Goal: Information Seeking & Learning: Learn about a topic

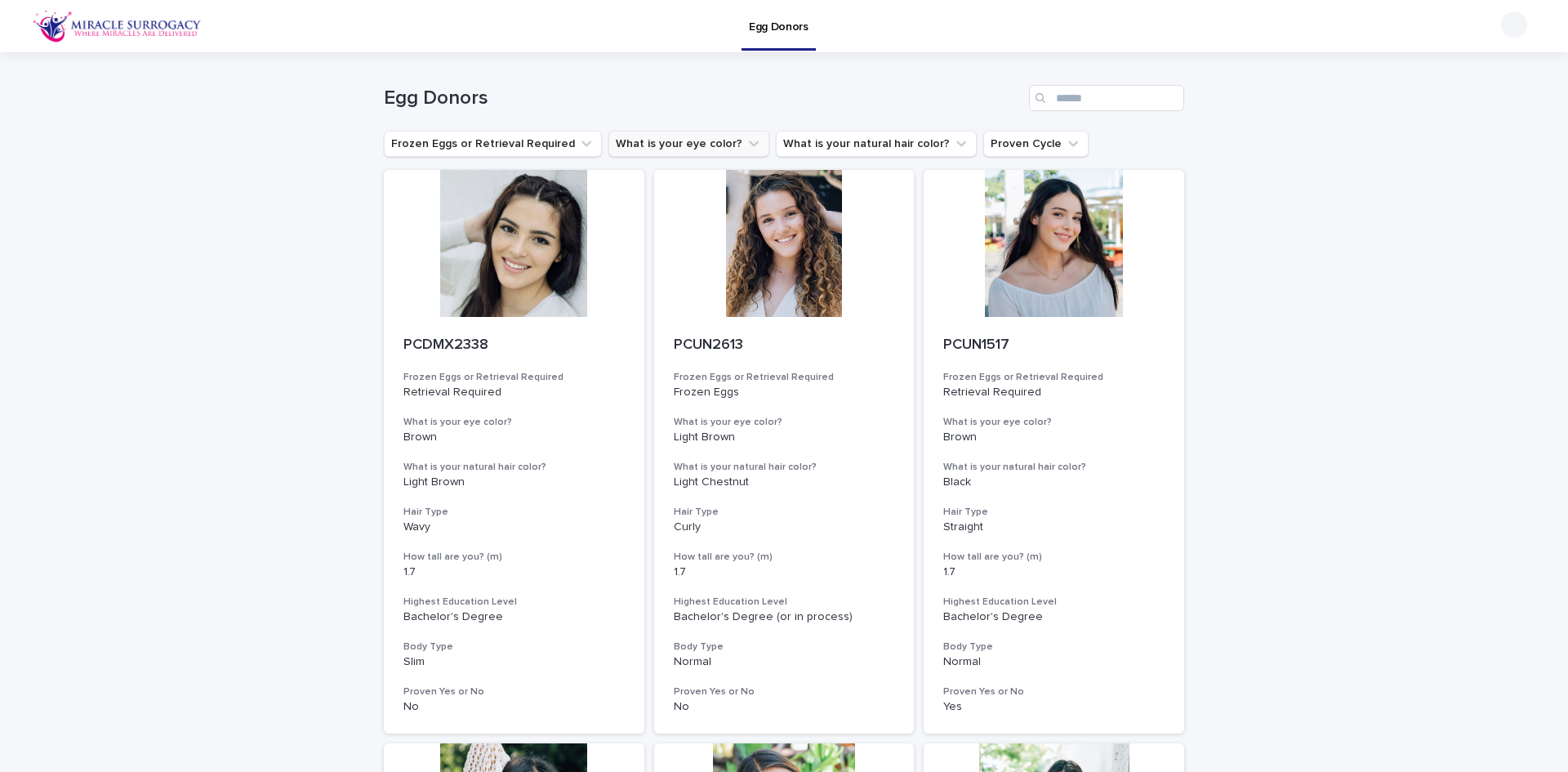
click at [749, 145] on icon "What is your eye color?" at bounding box center [753, 144] width 10 height 6
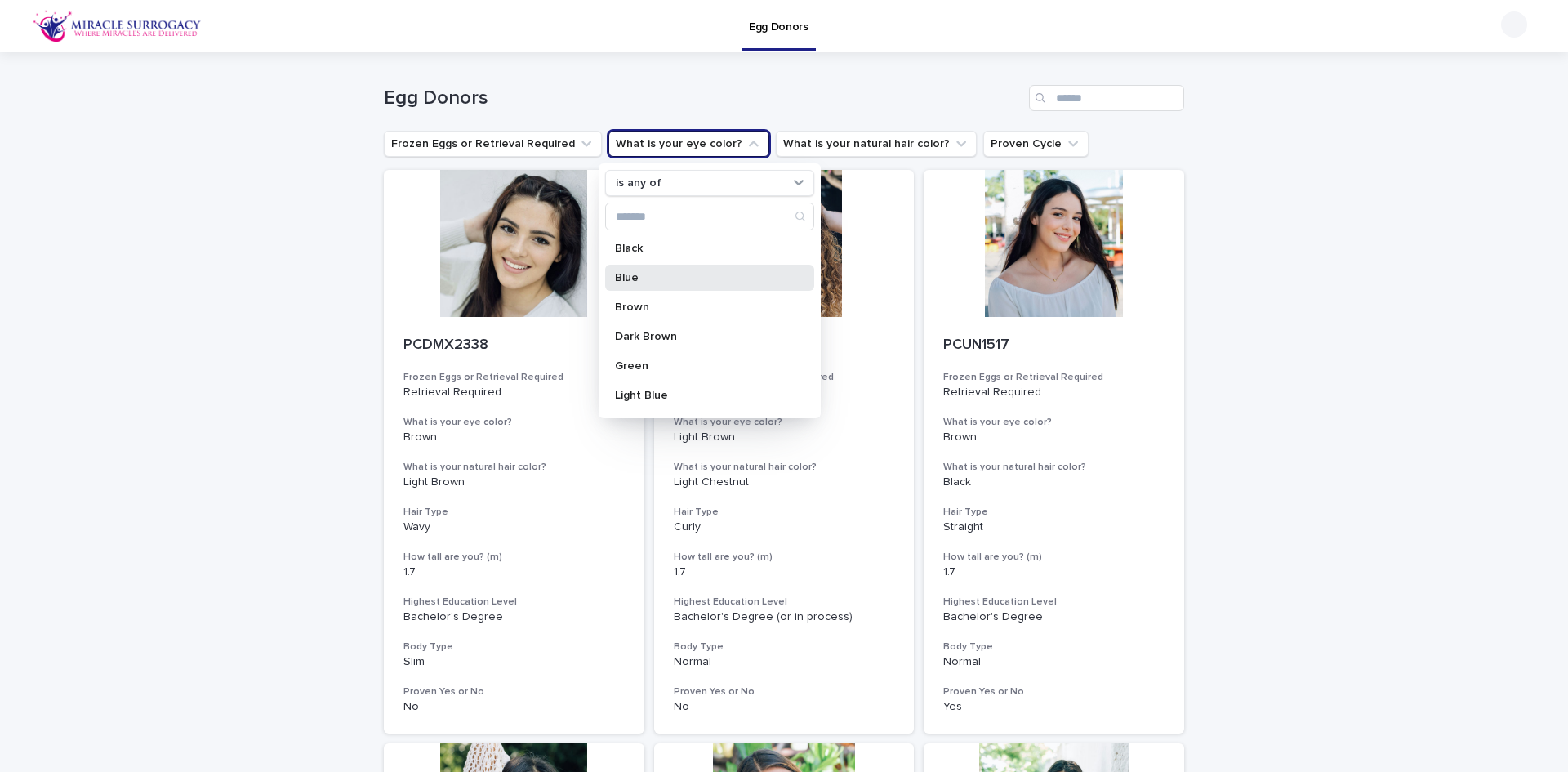
click at [686, 277] on p "Blue" at bounding box center [702, 277] width 173 height 11
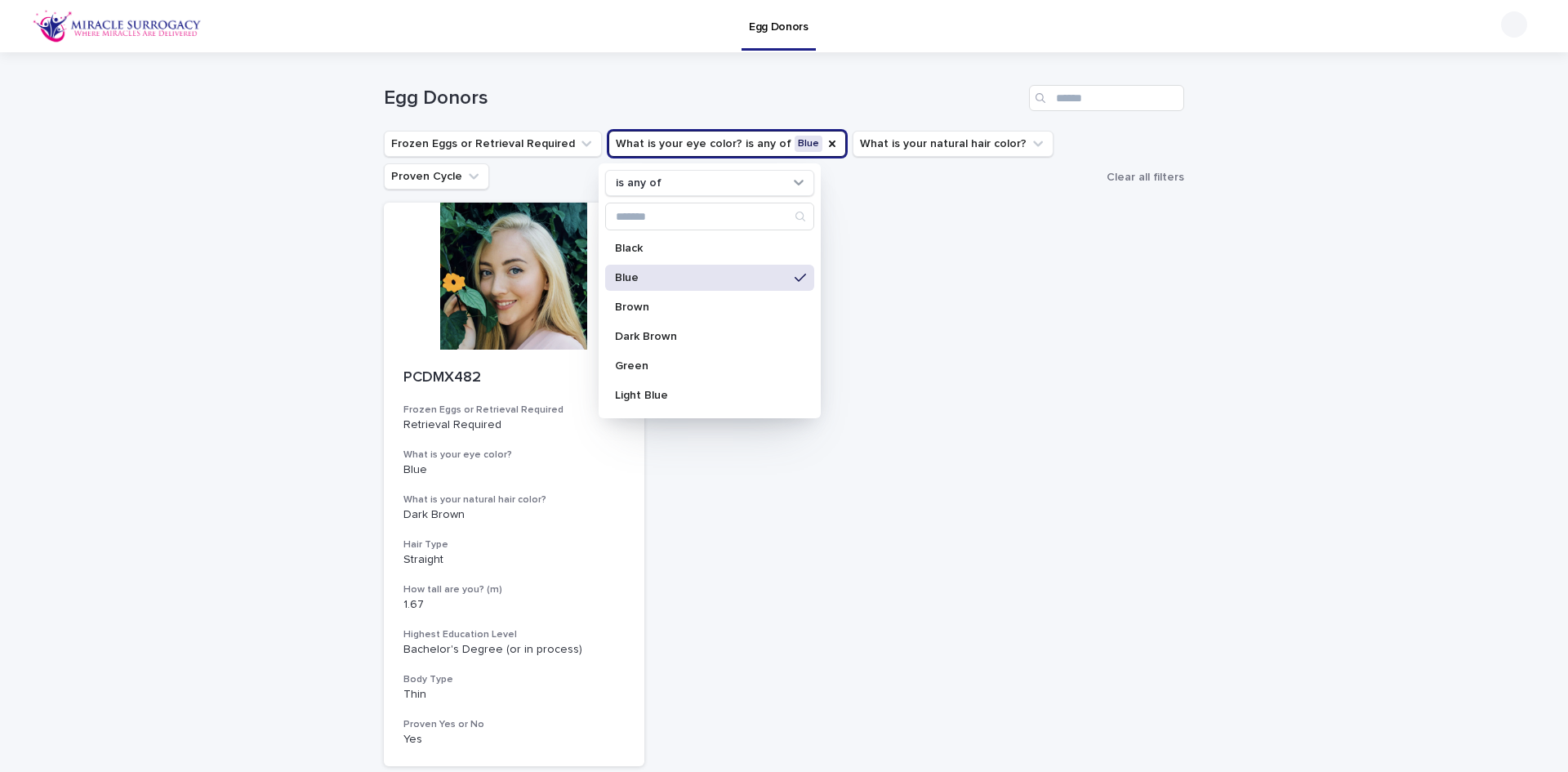
click at [773, 275] on div "Blue" at bounding box center [709, 277] width 209 height 26
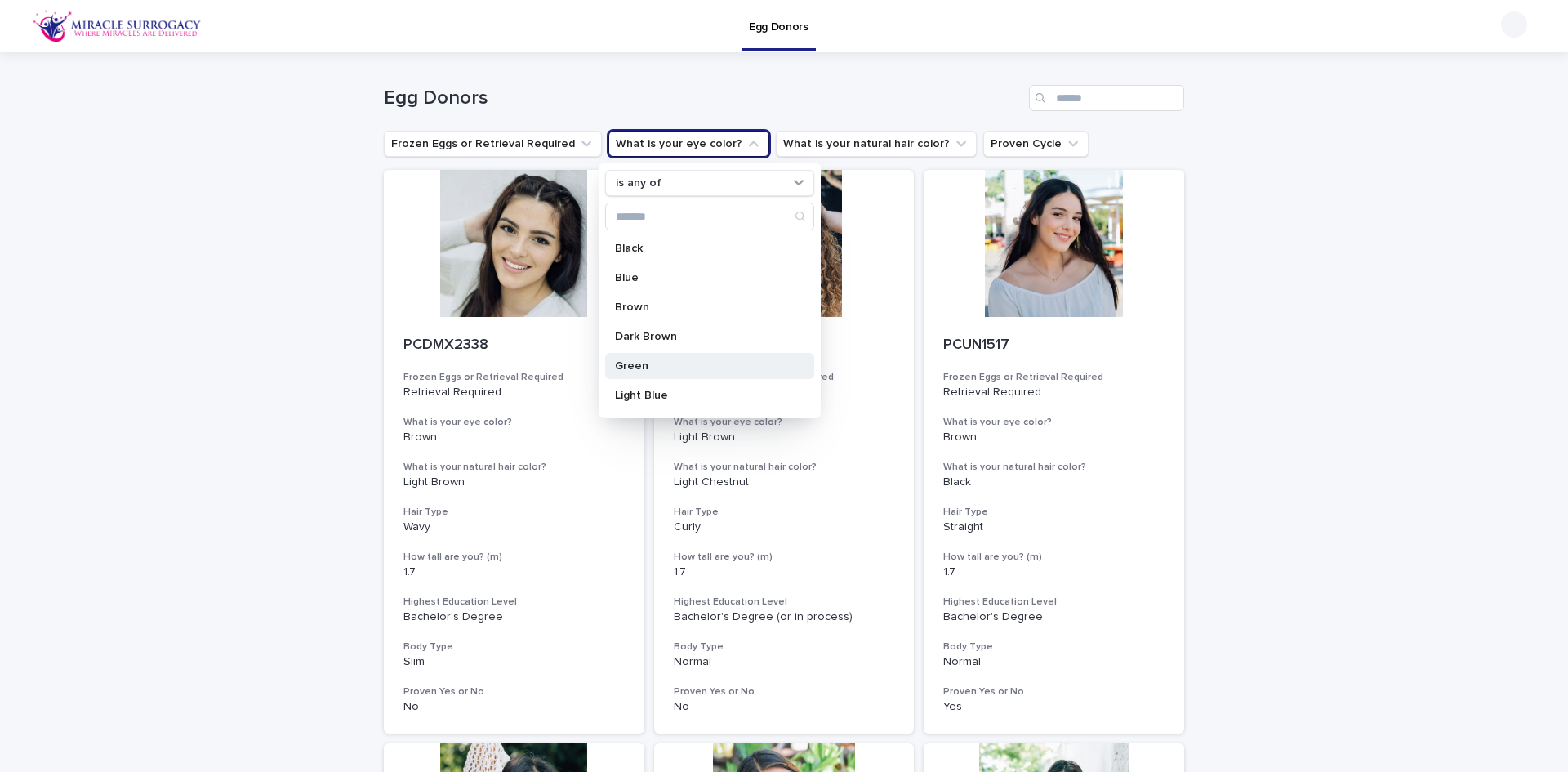
click at [703, 358] on div "Green" at bounding box center [709, 366] width 209 height 26
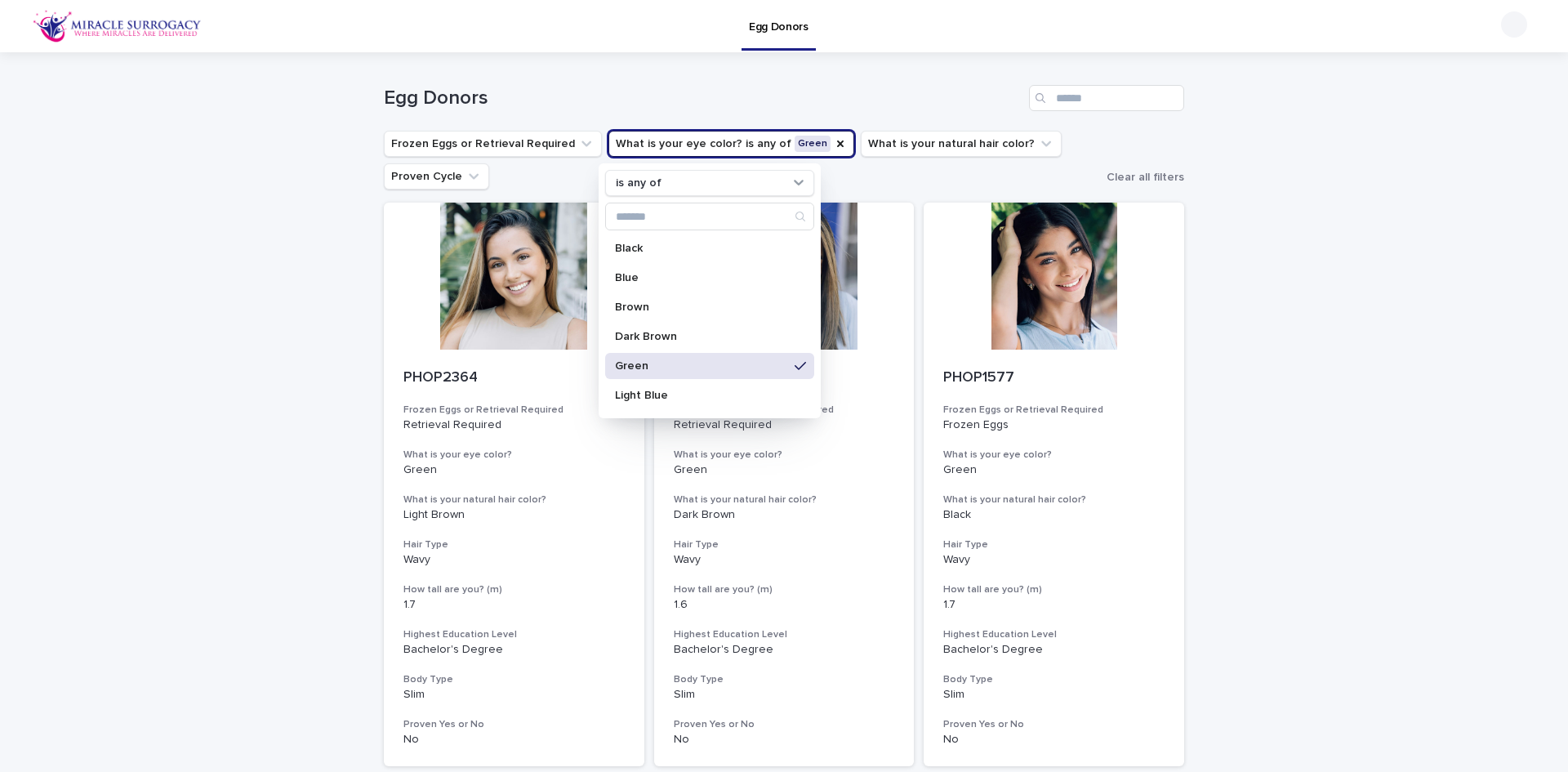
click at [718, 361] on p "Green" at bounding box center [702, 366] width 173 height 11
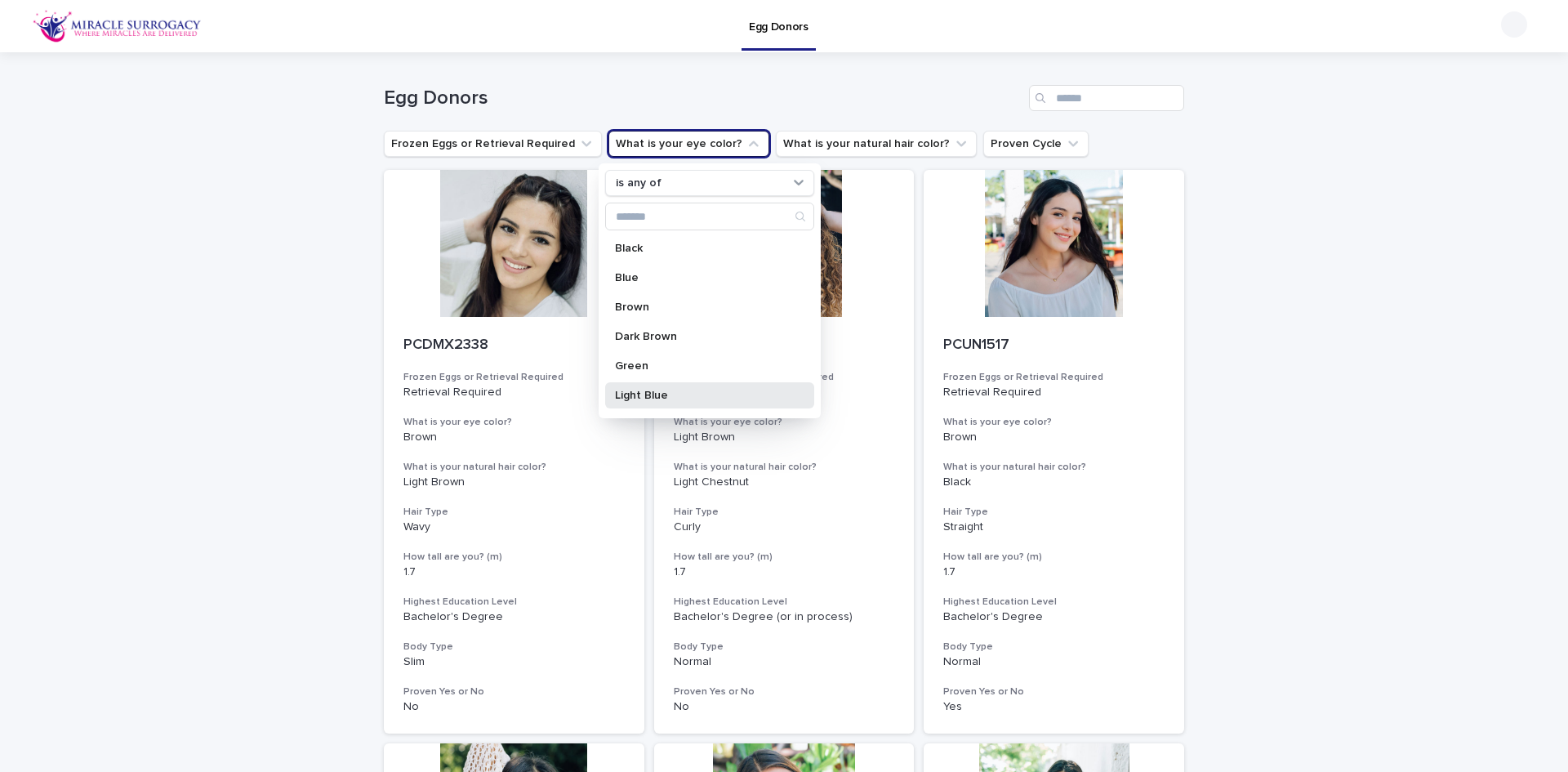
click at [713, 388] on div "Light Blue" at bounding box center [709, 395] width 209 height 26
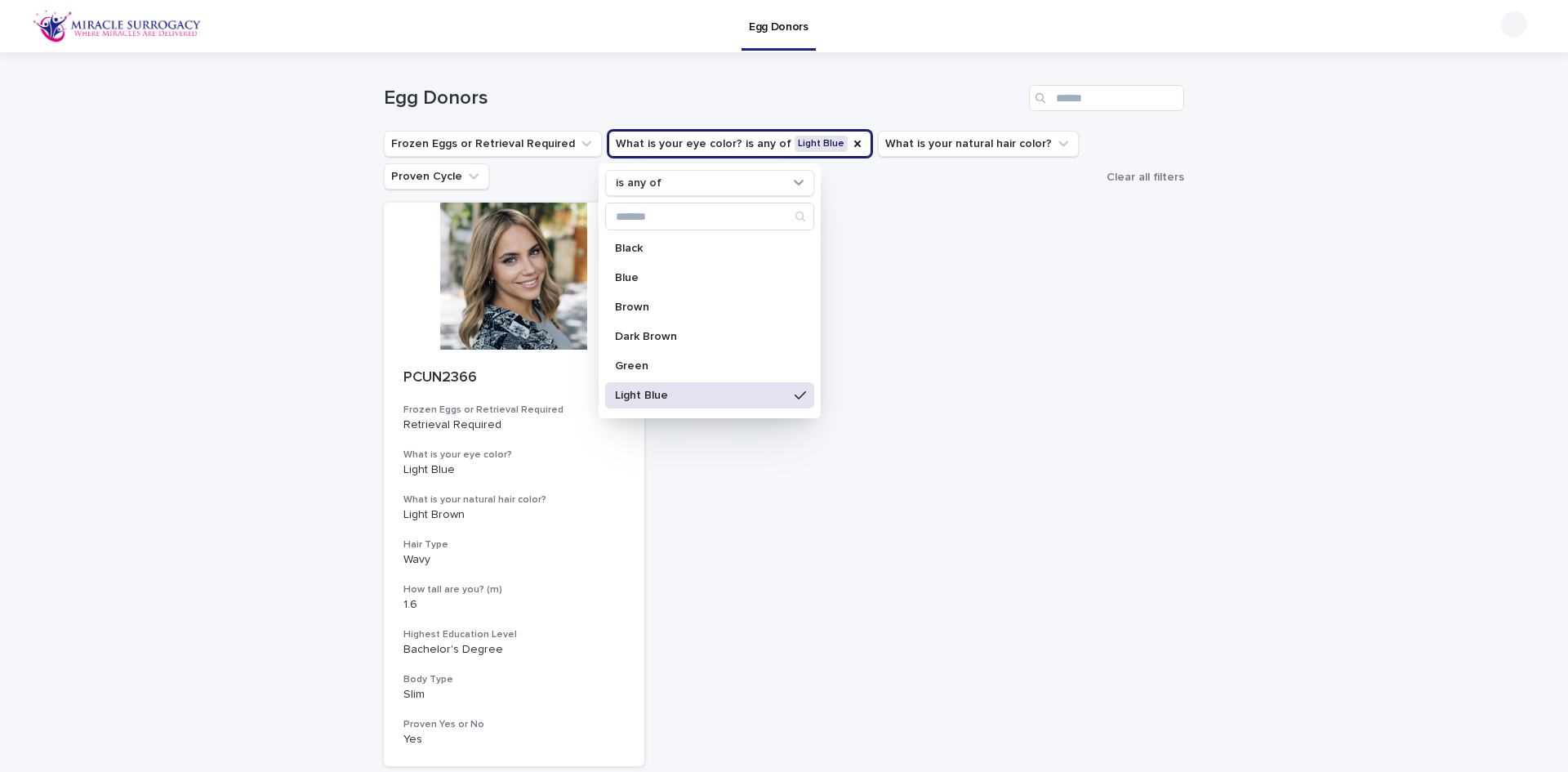
click at [718, 391] on p "Light Blue" at bounding box center [702, 395] width 173 height 11
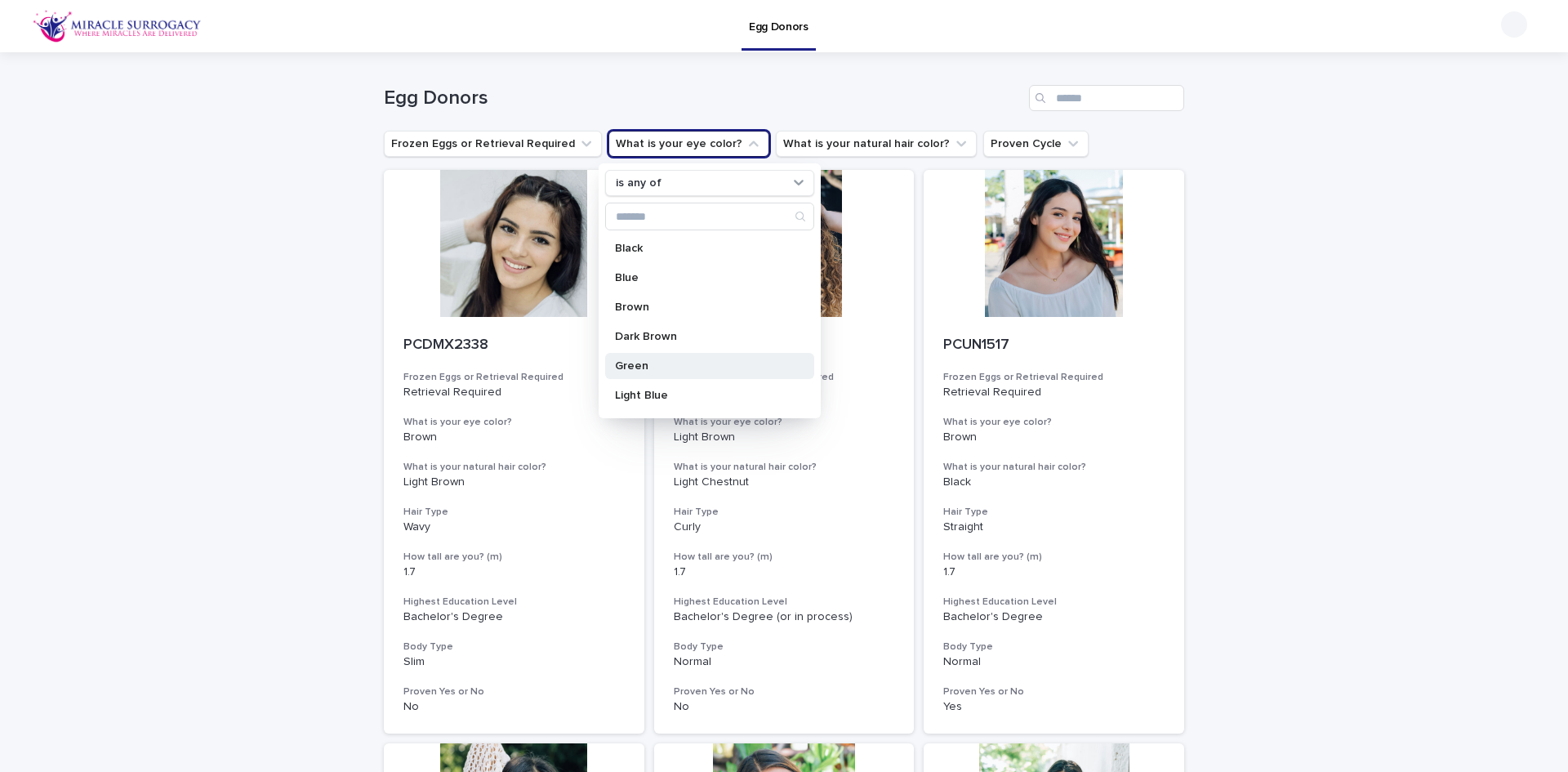
click at [717, 370] on p "Green" at bounding box center [702, 366] width 173 height 11
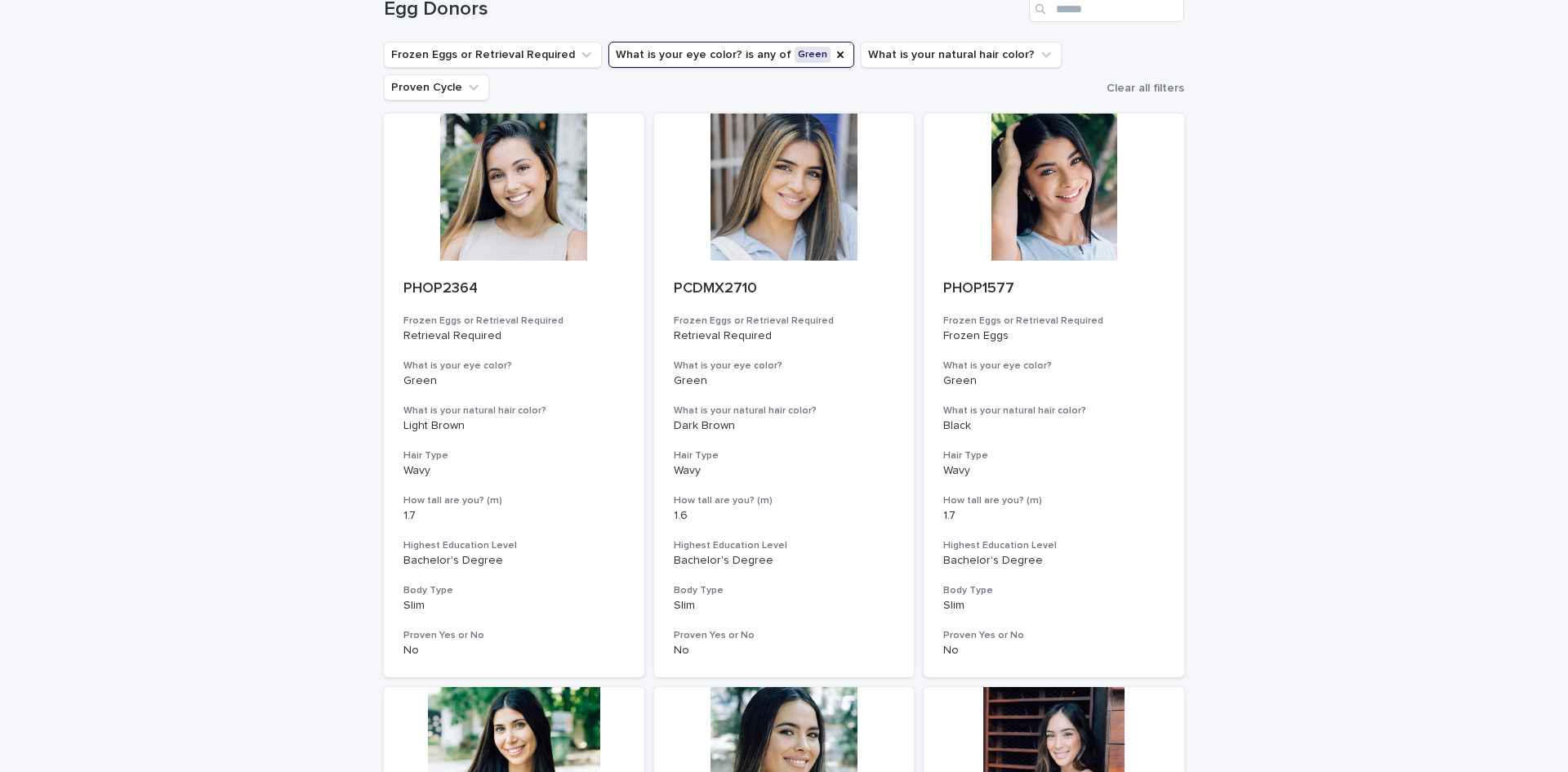
scroll to position [82, 0]
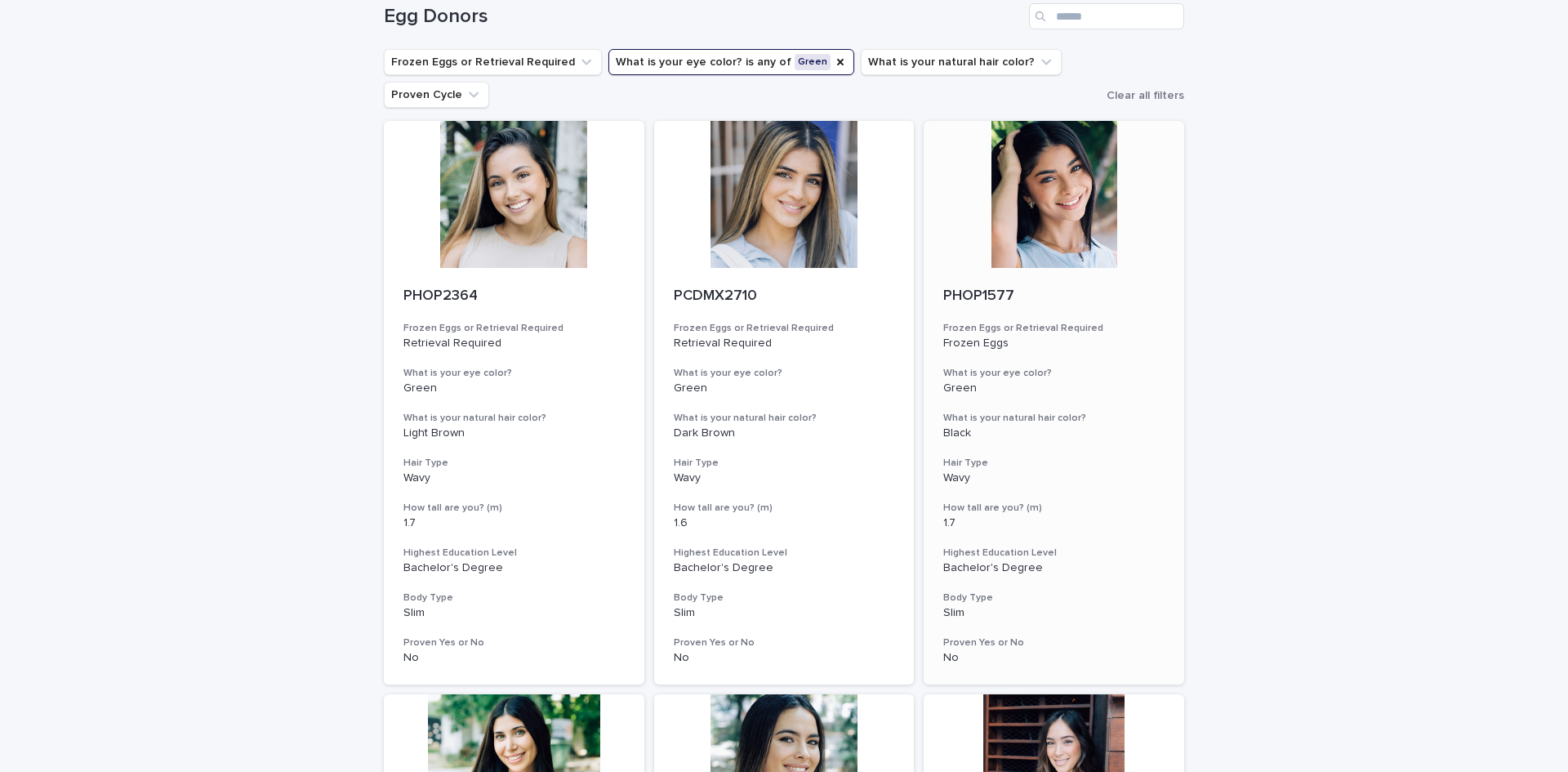
click at [1067, 217] on div at bounding box center [1053, 194] width 261 height 147
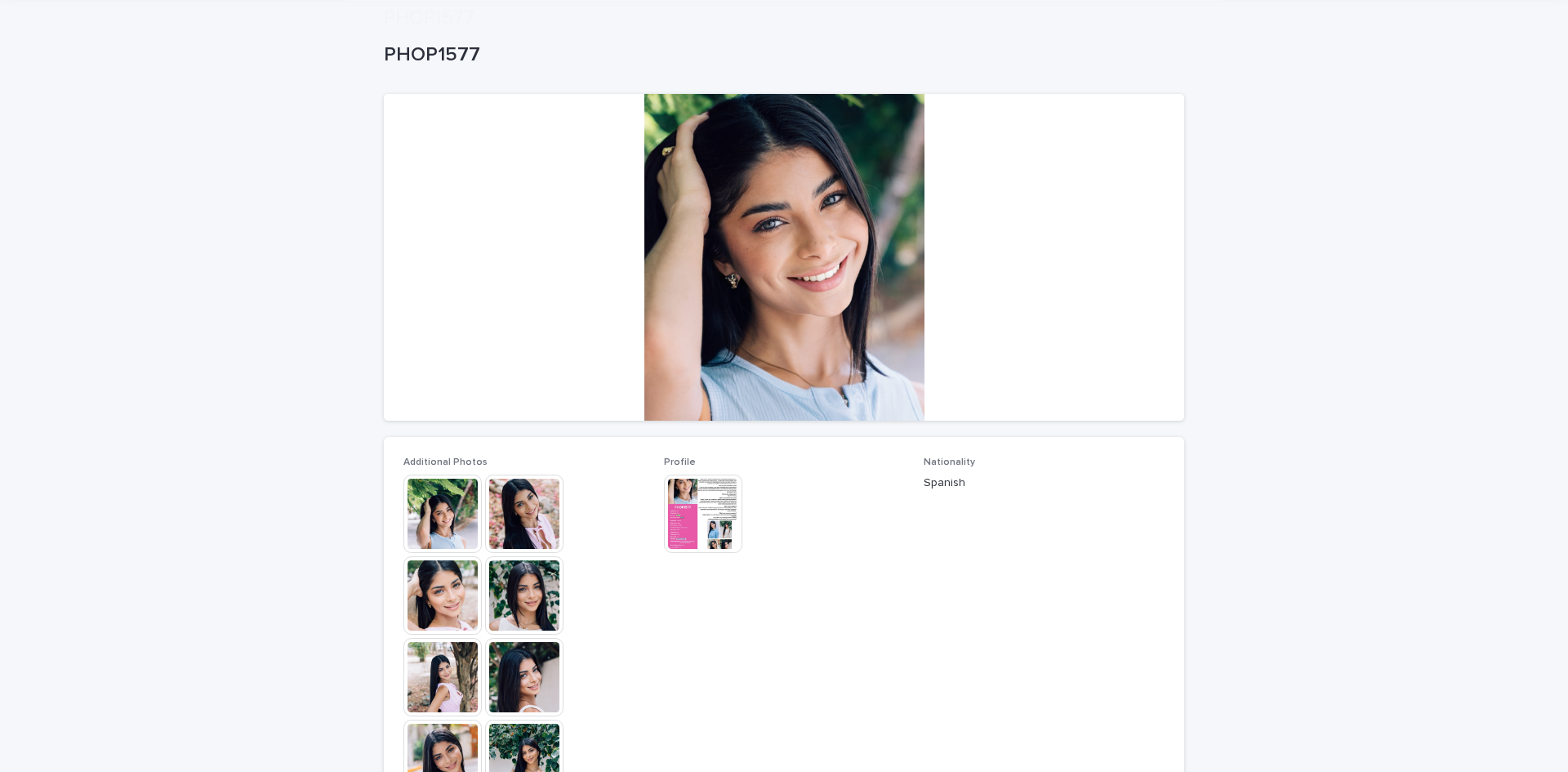
scroll to position [327, 0]
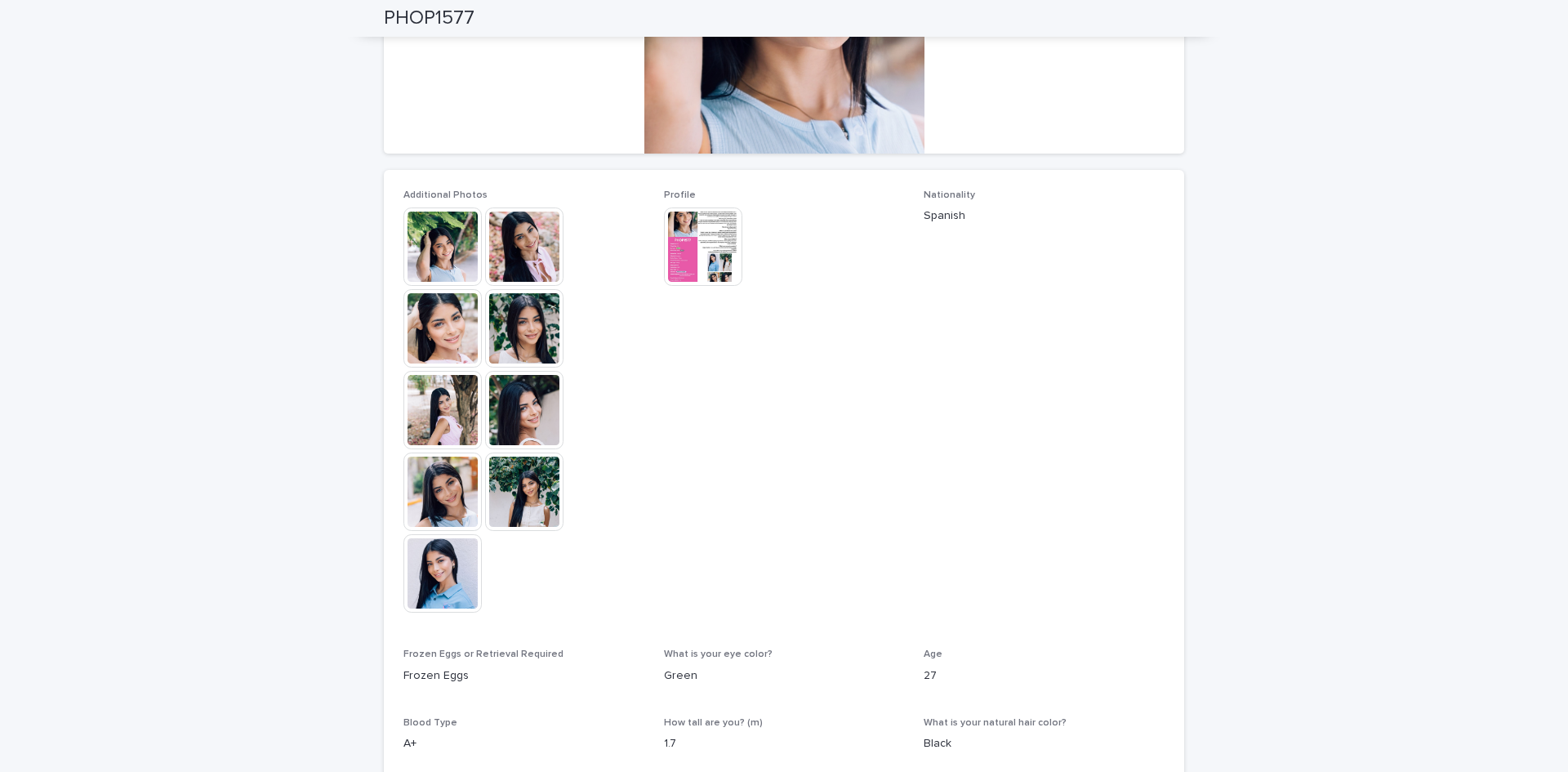
click at [455, 563] on img at bounding box center [442, 573] width 78 height 78
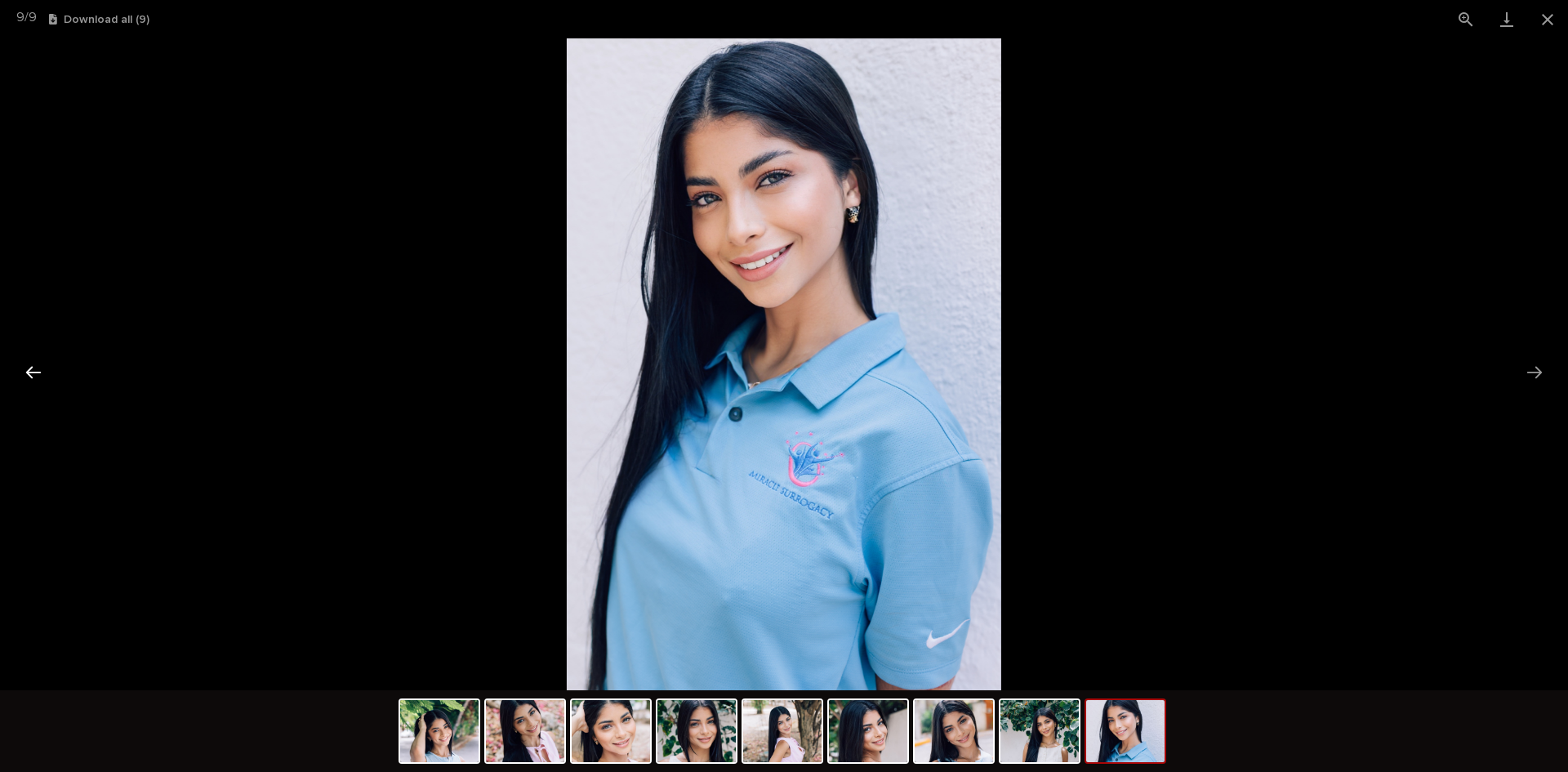
click at [34, 371] on button "Previous slide" at bounding box center [33, 372] width 34 height 32
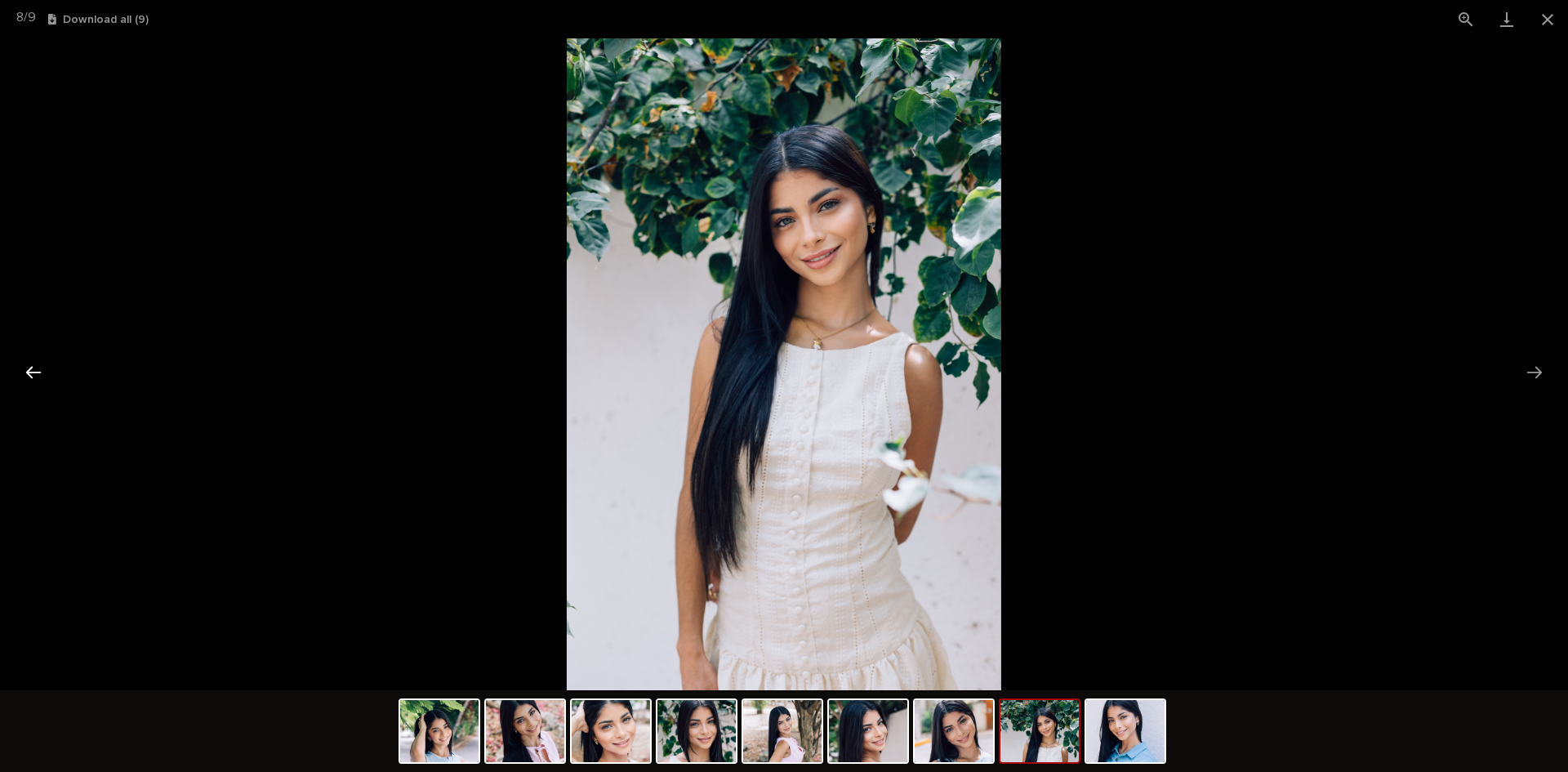
click at [34, 371] on button "Previous slide" at bounding box center [33, 372] width 34 height 32
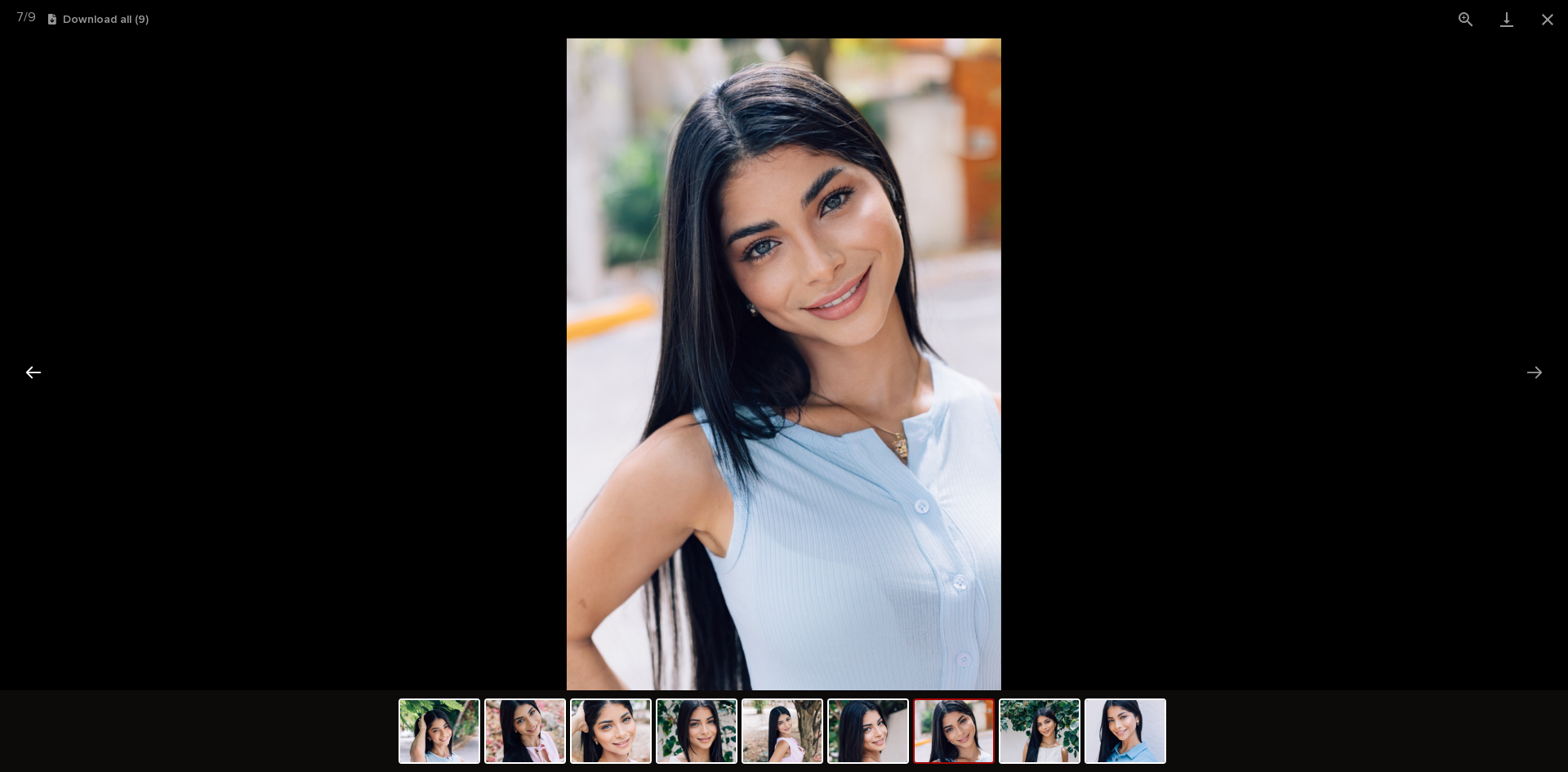
click at [34, 371] on button "Previous slide" at bounding box center [33, 372] width 34 height 32
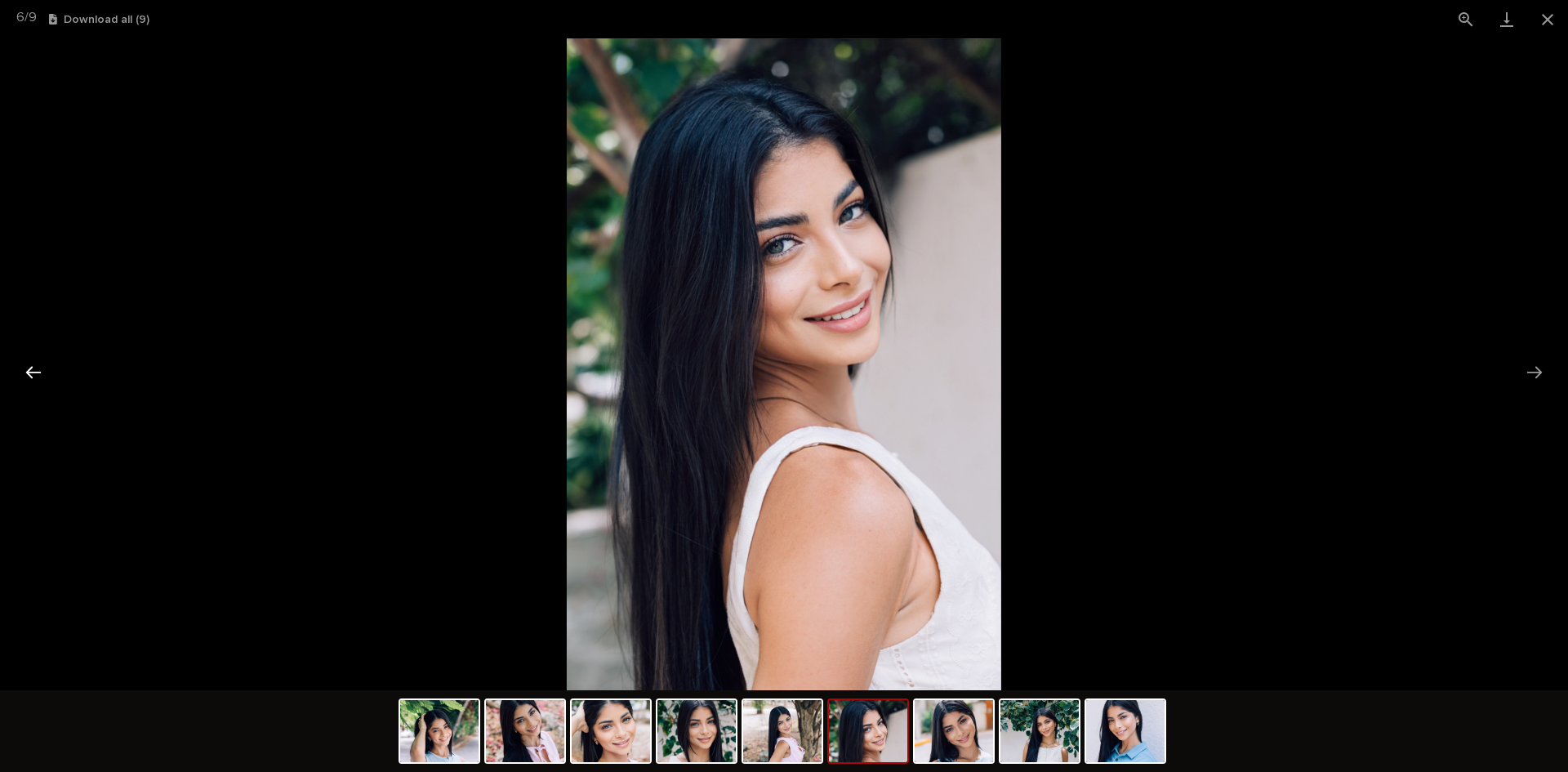
click at [34, 371] on button "Previous slide" at bounding box center [33, 372] width 34 height 32
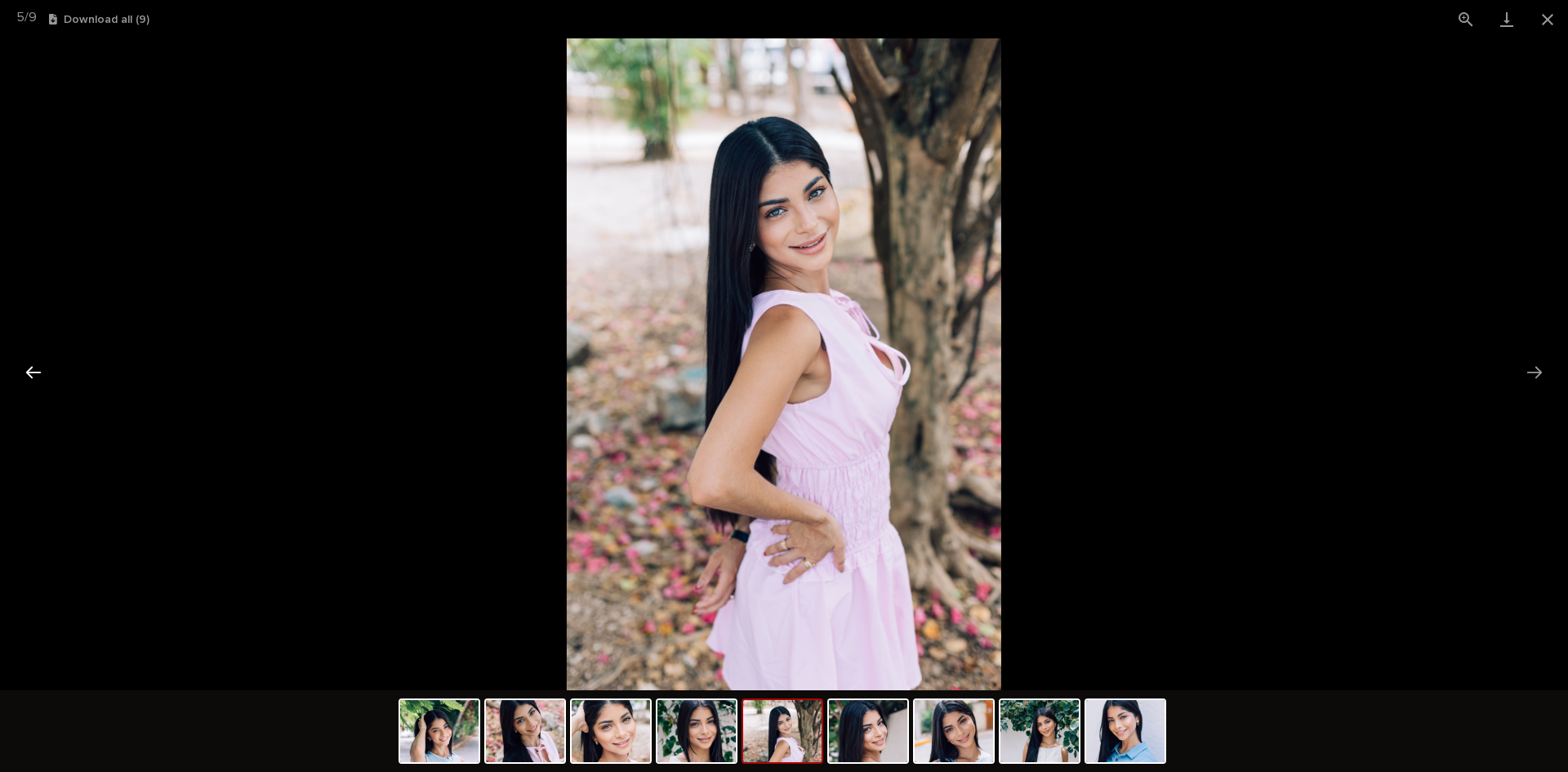
click at [34, 371] on button "Previous slide" at bounding box center [33, 372] width 34 height 32
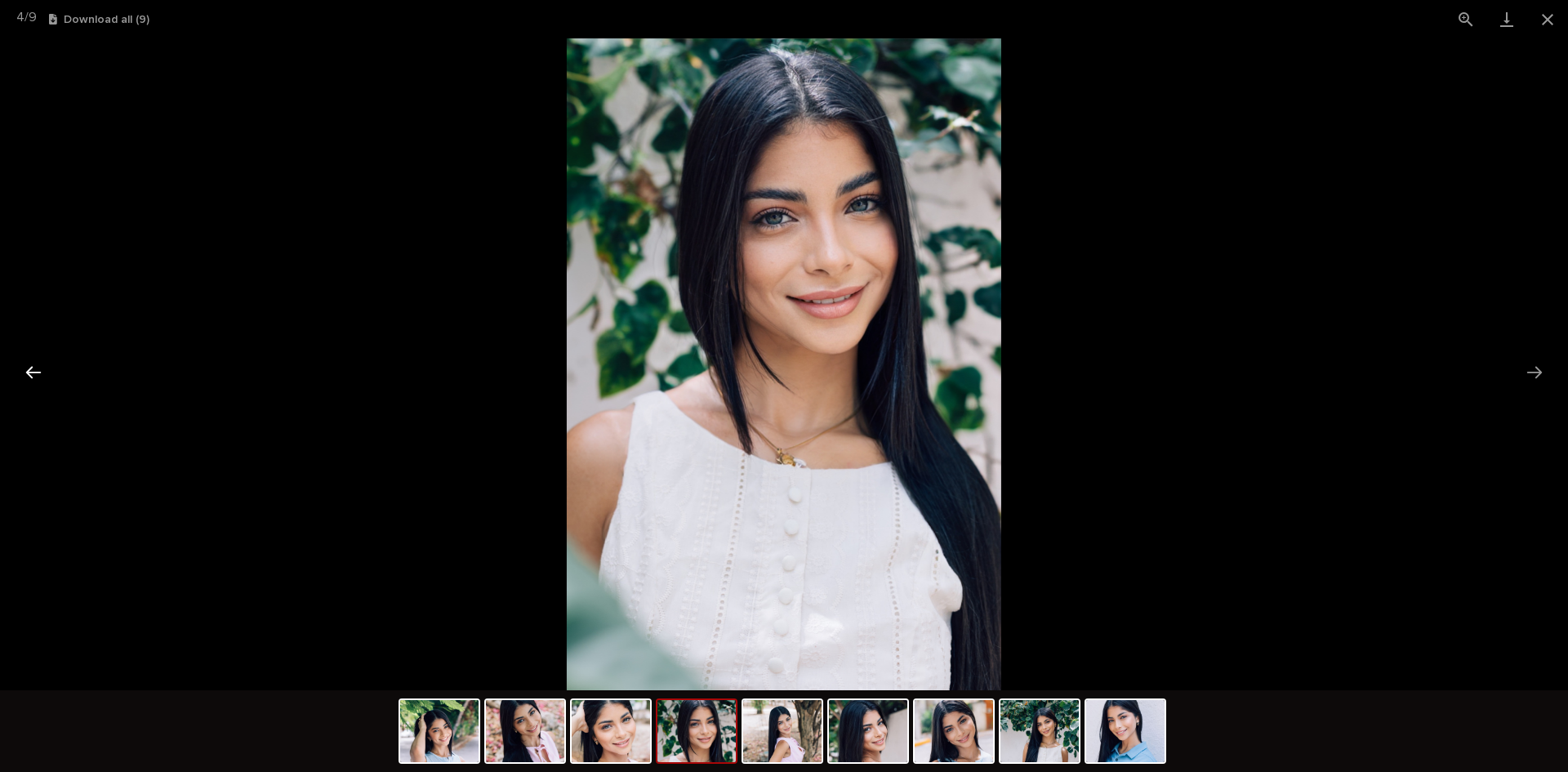
click at [34, 371] on button "Previous slide" at bounding box center [33, 372] width 34 height 32
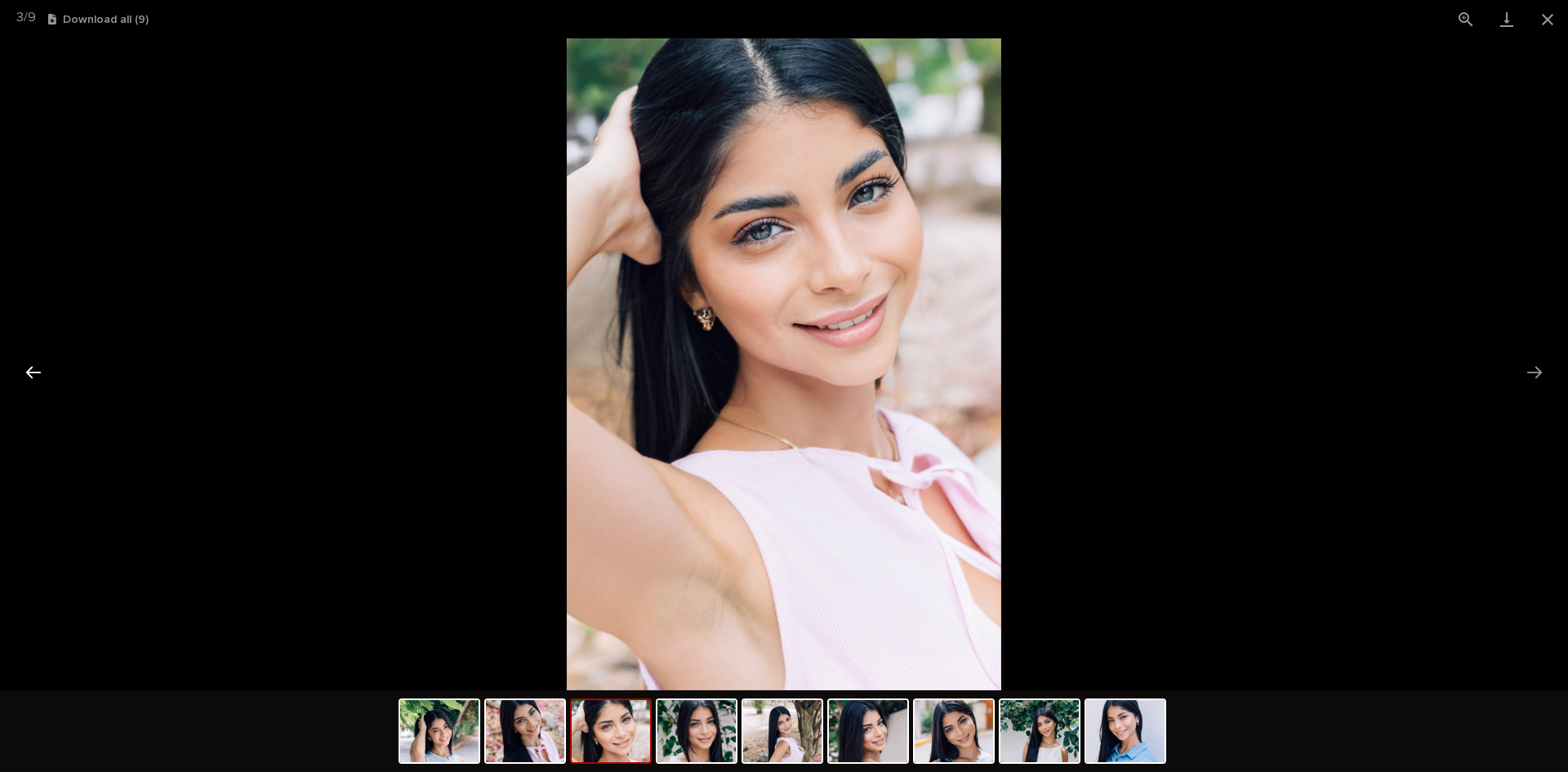
click at [34, 371] on button "Previous slide" at bounding box center [33, 372] width 34 height 32
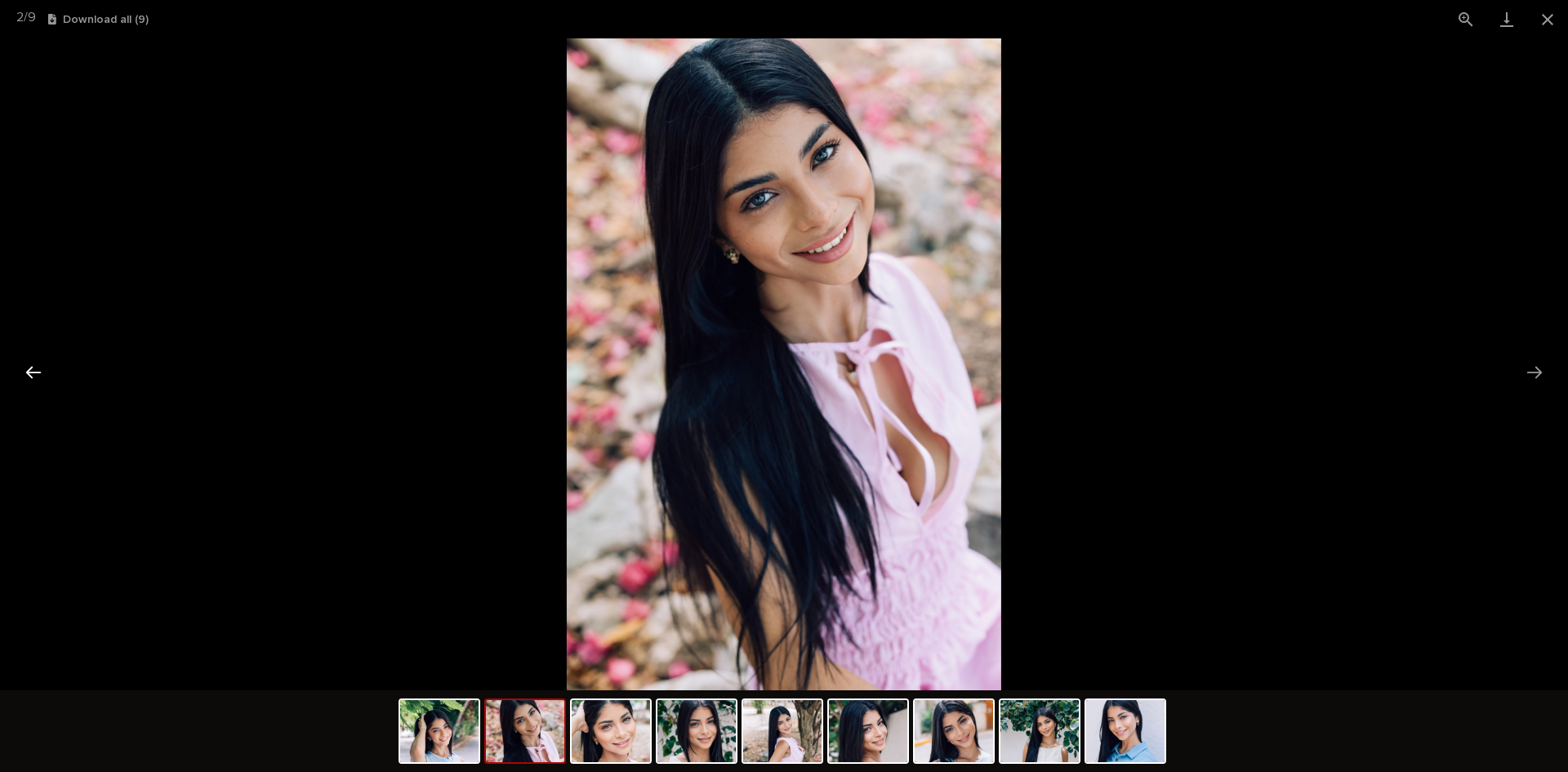
click at [34, 371] on button "Previous slide" at bounding box center [33, 372] width 34 height 32
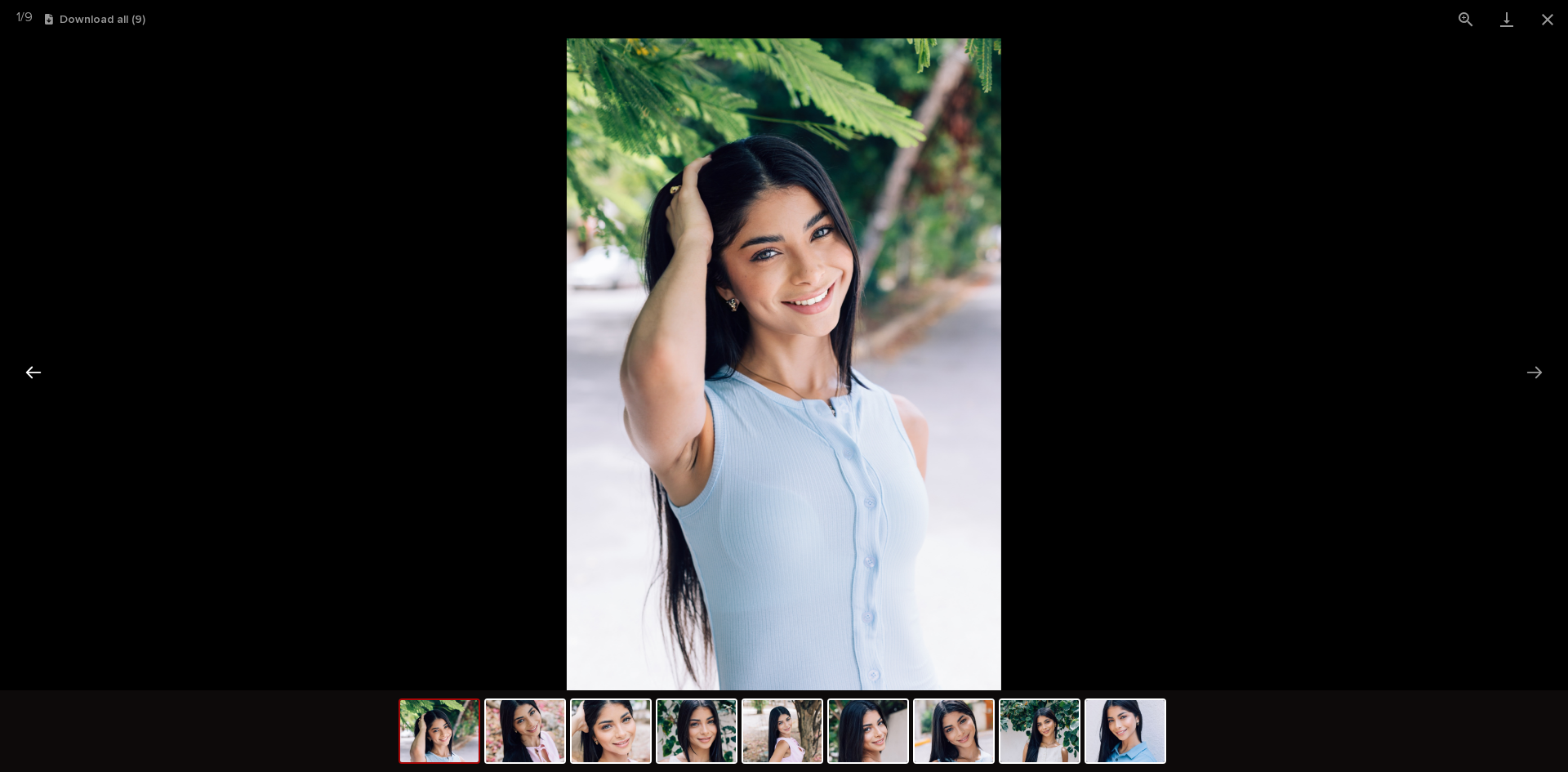
click at [34, 371] on button "Previous slide" at bounding box center [33, 372] width 34 height 32
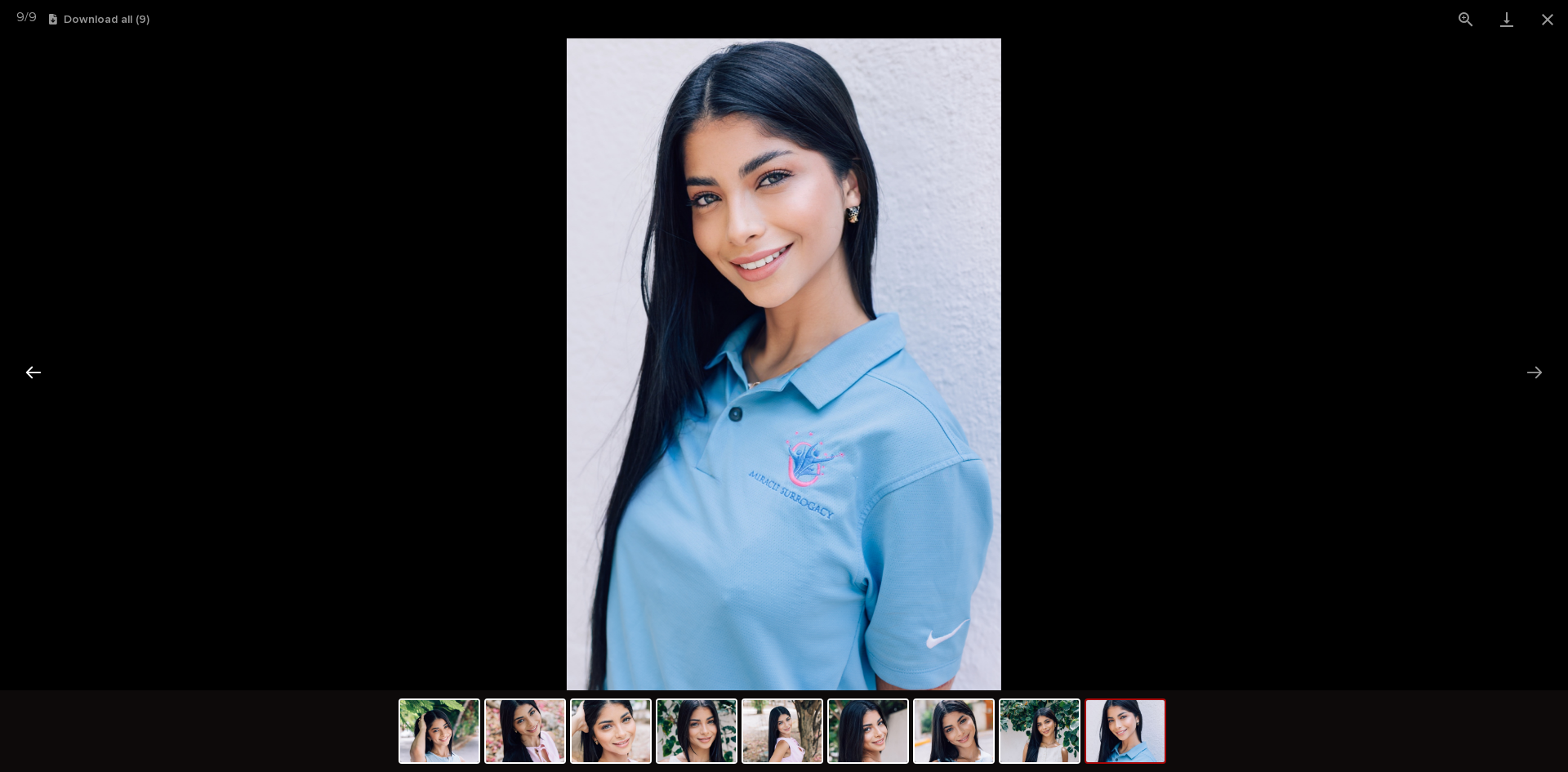
click at [34, 371] on button "Previous slide" at bounding box center [33, 372] width 34 height 32
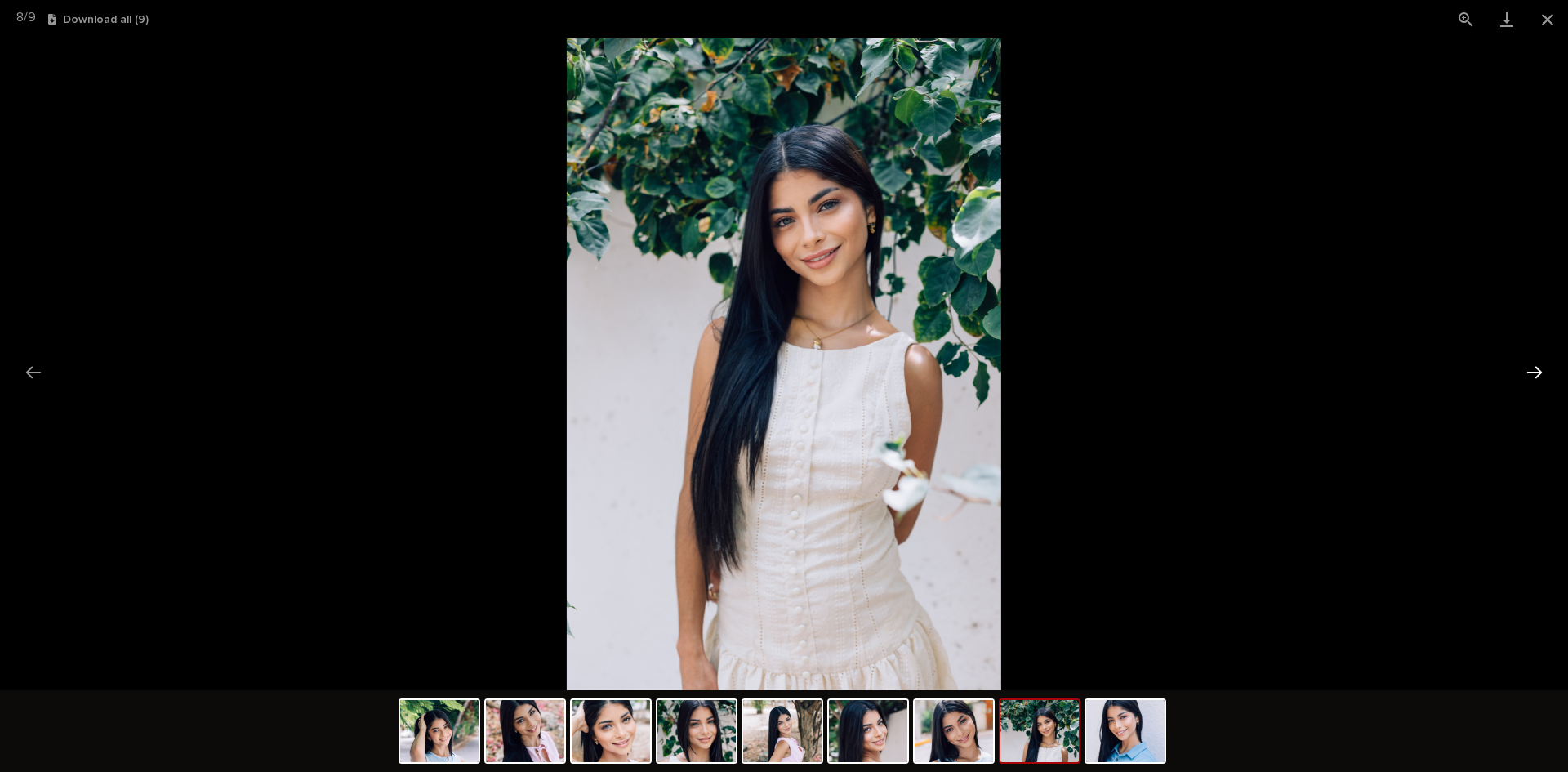
click at [1533, 368] on button "Next slide" at bounding box center [1534, 372] width 34 height 32
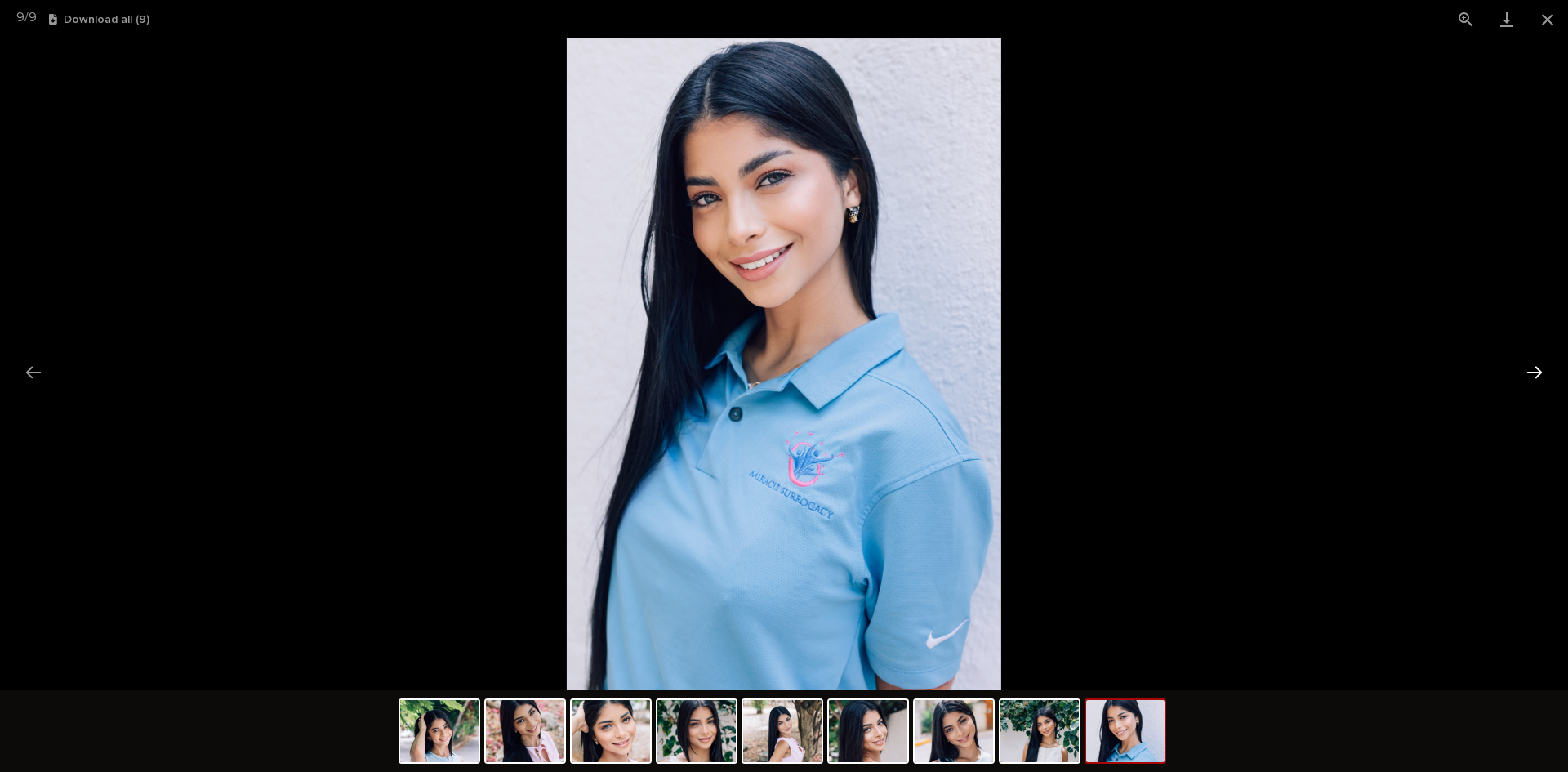
click at [1536, 371] on button "Next slide" at bounding box center [1534, 372] width 34 height 32
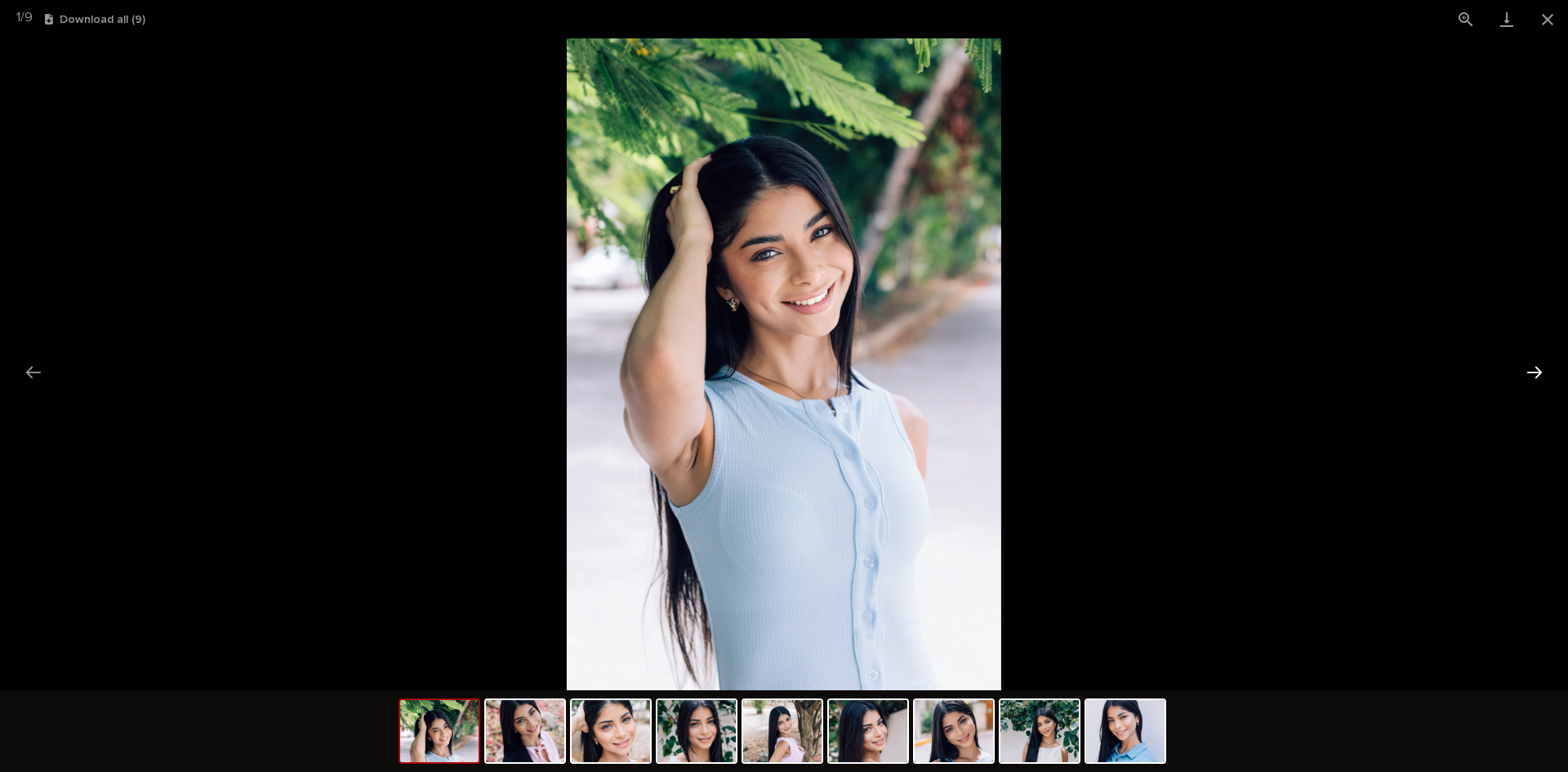
click at [1536, 371] on button "Next slide" at bounding box center [1534, 372] width 34 height 32
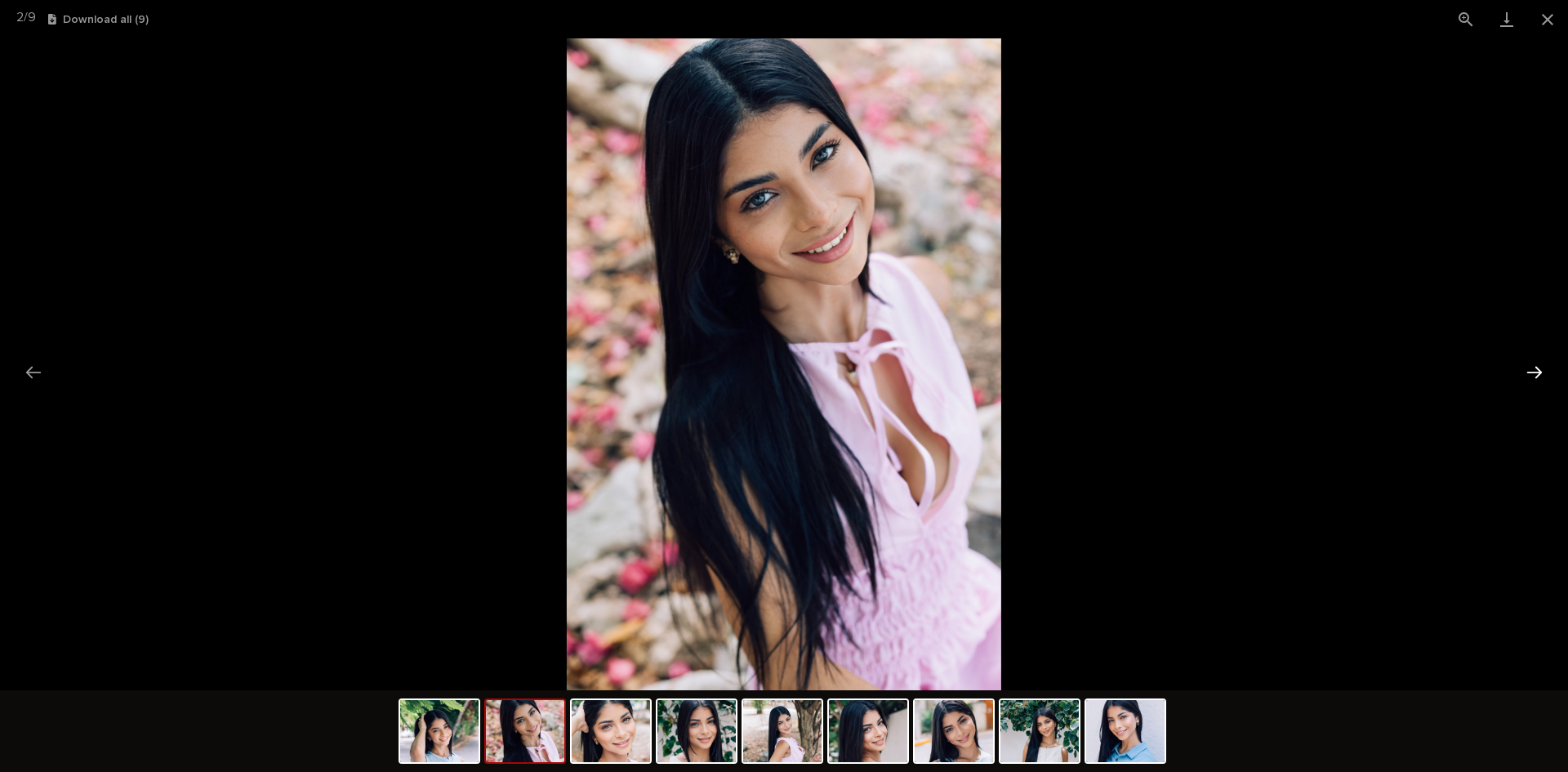
click at [1536, 368] on button "Next slide" at bounding box center [1534, 372] width 34 height 32
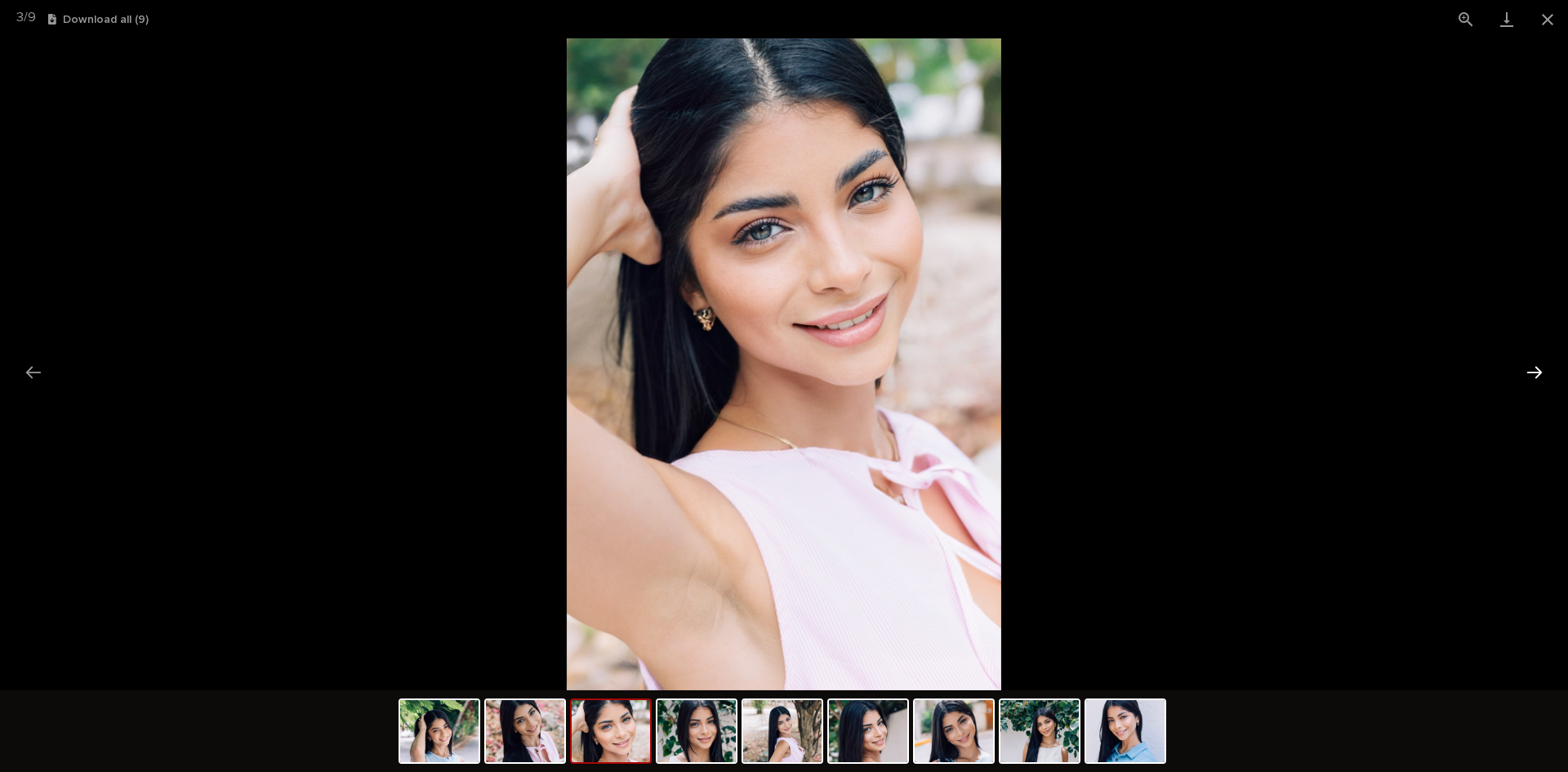
click at [1536, 368] on button "Next slide" at bounding box center [1534, 372] width 34 height 32
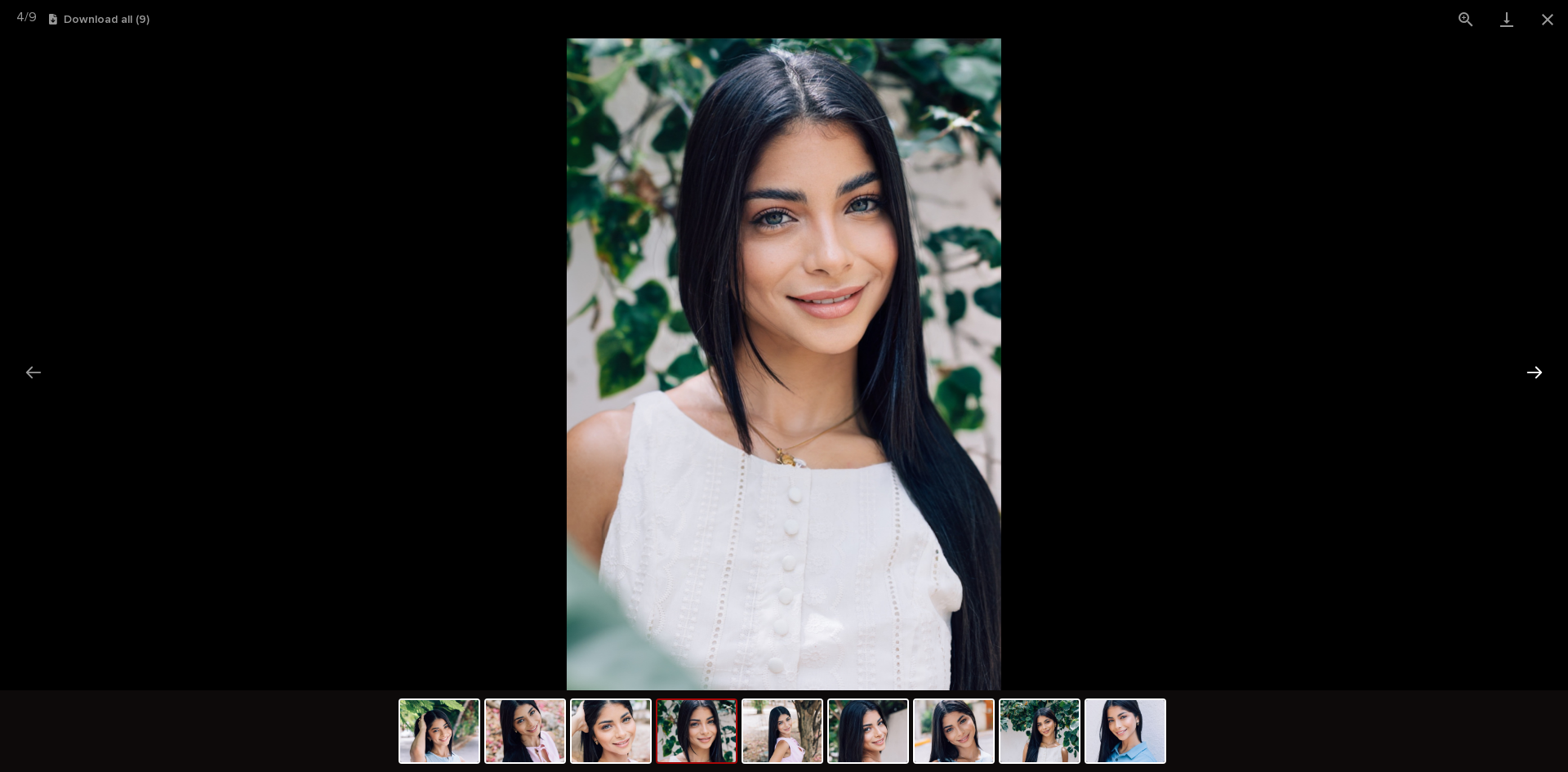
click at [1536, 368] on button "Next slide" at bounding box center [1534, 372] width 34 height 32
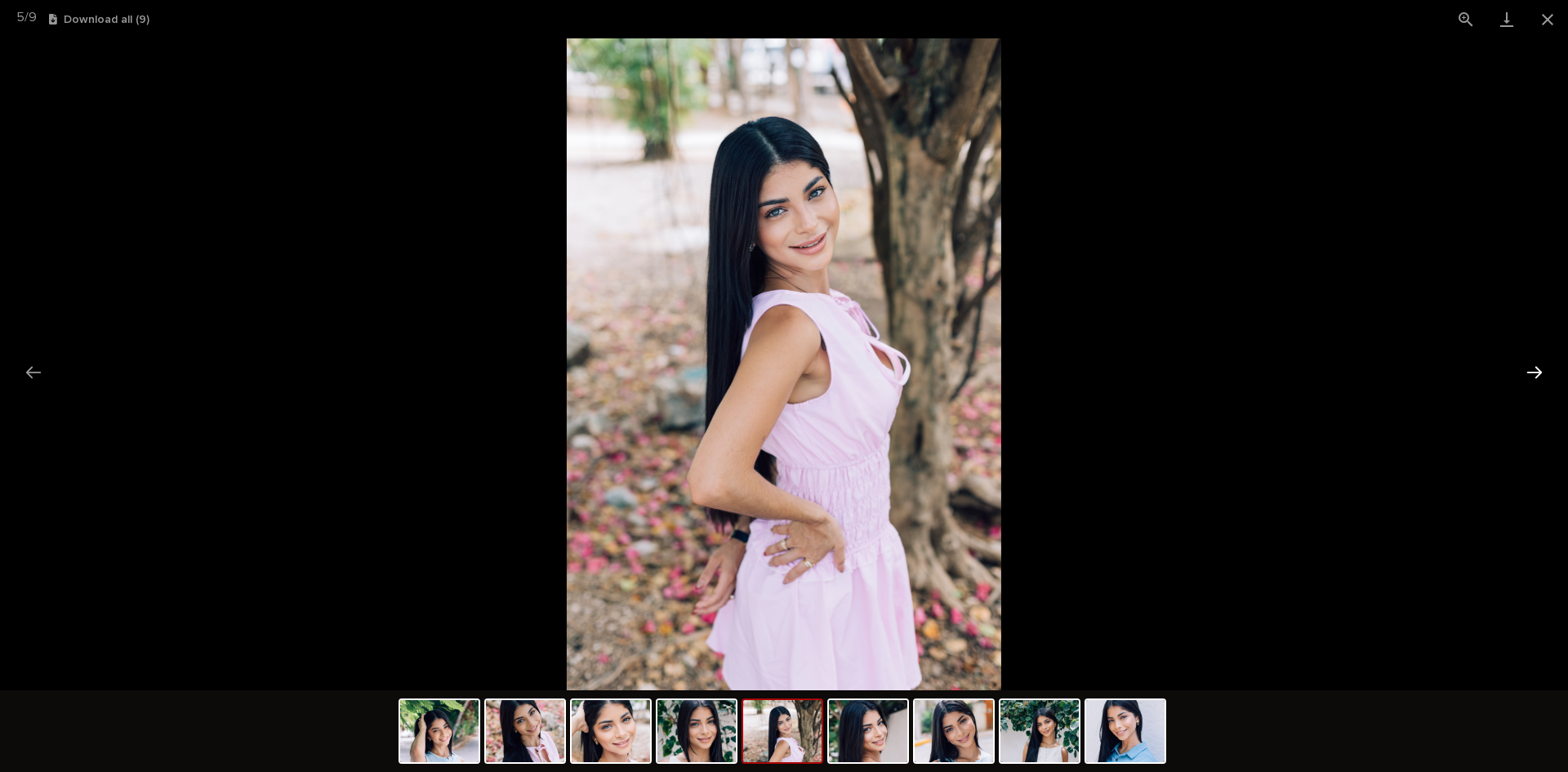
click at [1536, 368] on button "Next slide" at bounding box center [1534, 372] width 34 height 32
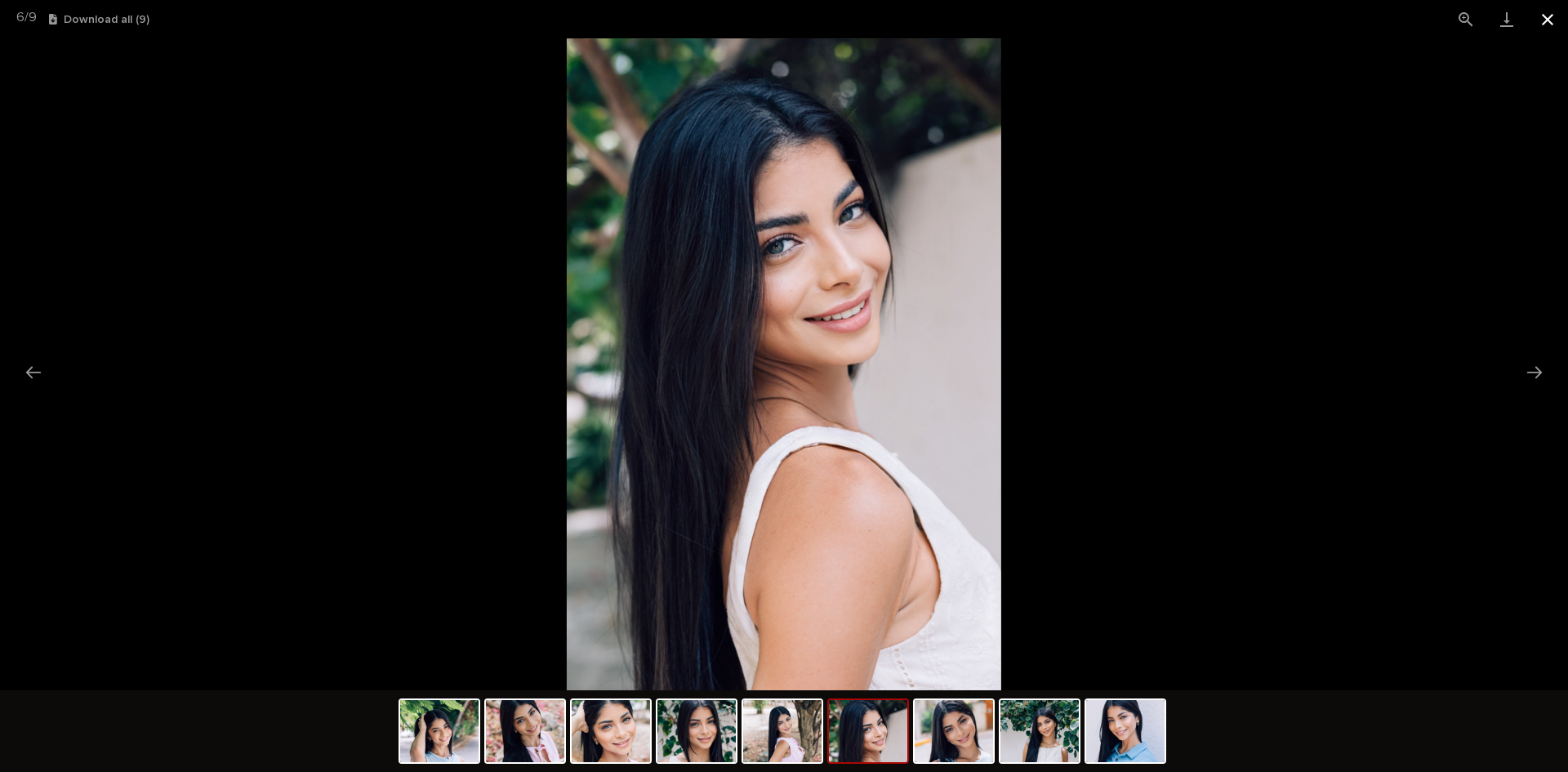
click at [1547, 16] on button "Close gallery" at bounding box center [1547, 19] width 41 height 39
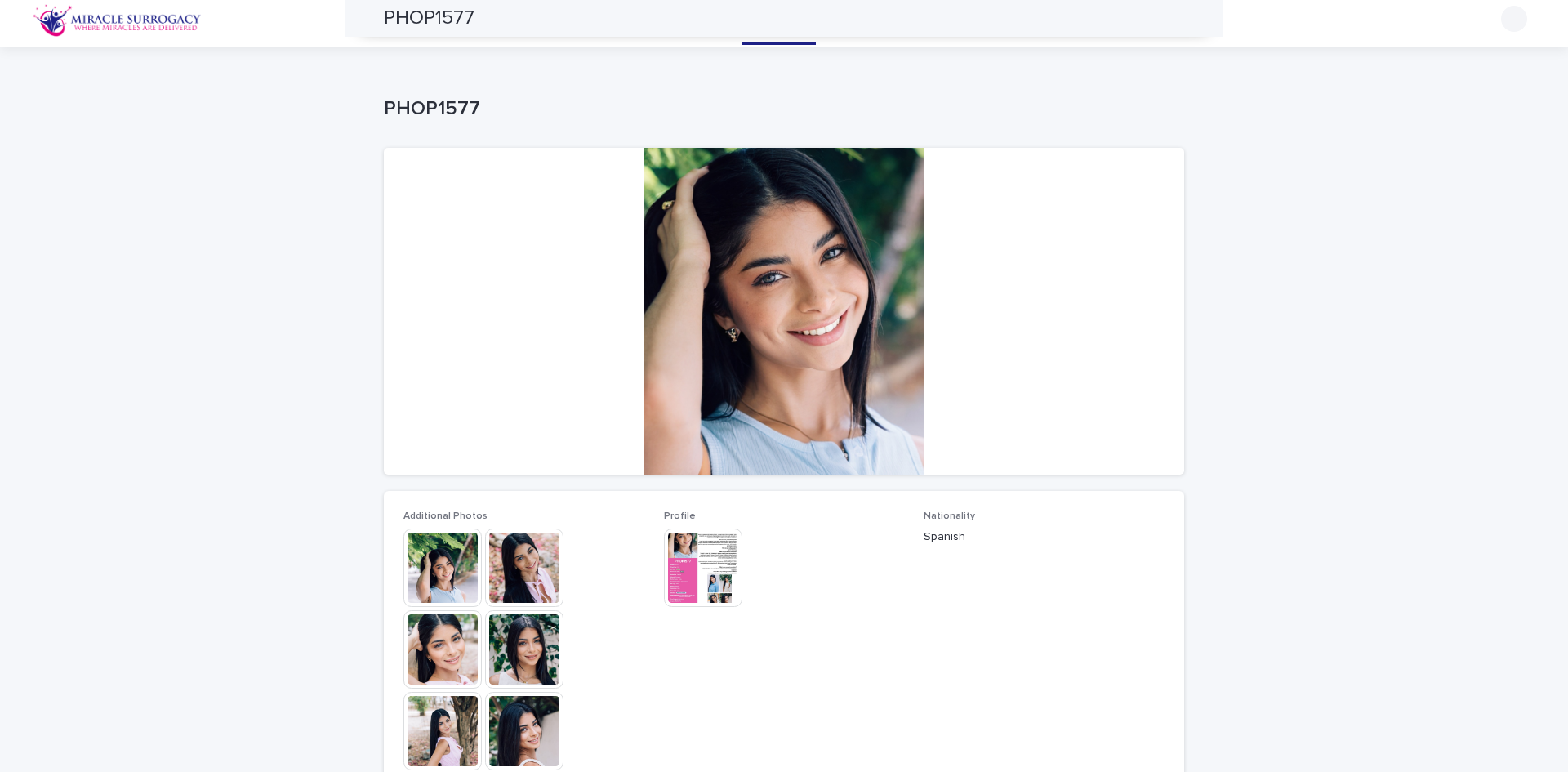
scroll to position [0, 0]
